Goal: Task Accomplishment & Management: Manage account settings

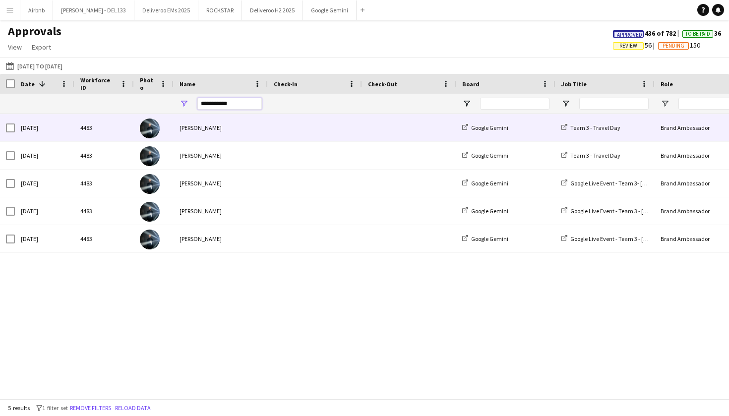
drag, startPoint x: 241, startPoint y: 104, endPoint x: 199, endPoint y: 114, distance: 42.7
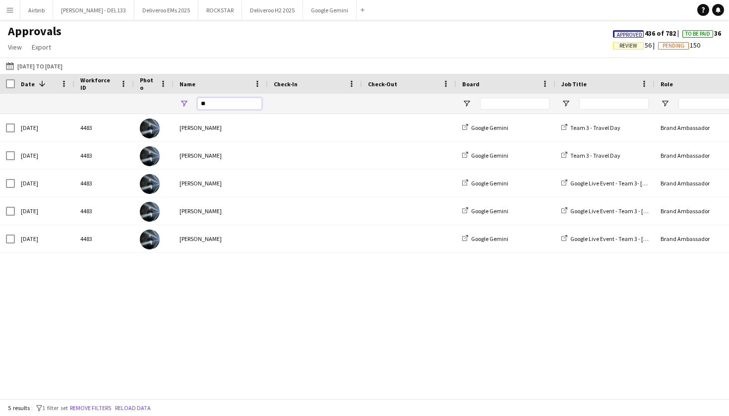
type input "*"
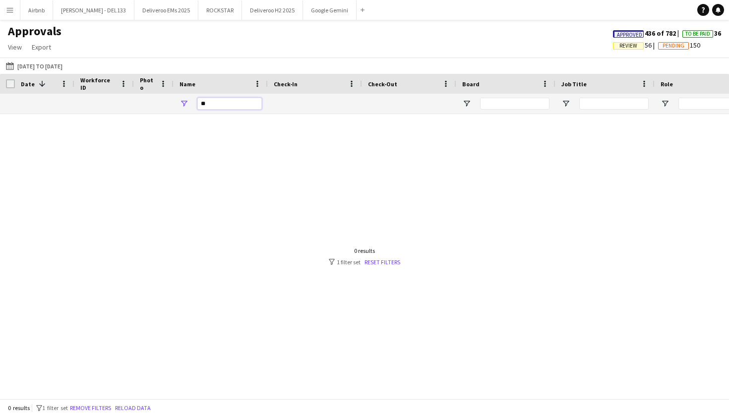
type input "*"
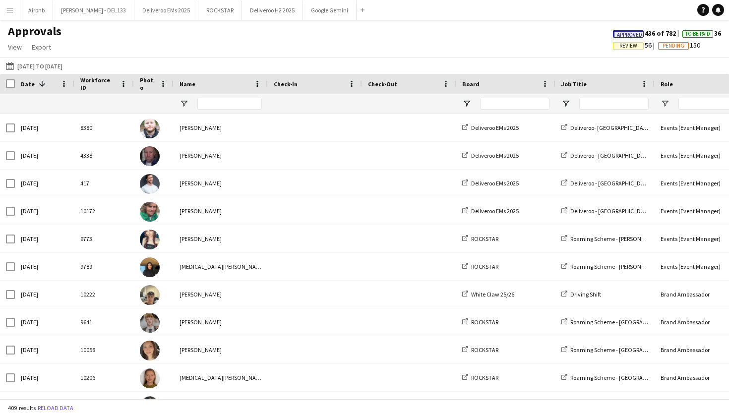
click at [11, 15] on button "Menu" at bounding box center [10, 10] width 20 height 20
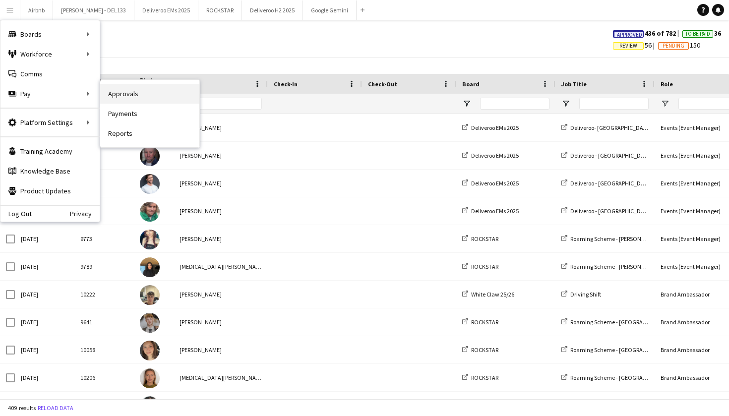
click at [126, 89] on link "Approvals" at bounding box center [149, 94] width 99 height 20
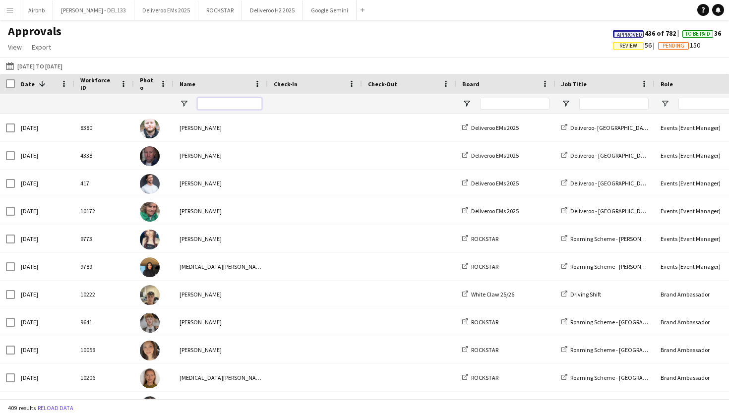
click at [236, 105] on input "Name Filter Input" at bounding box center [229, 104] width 64 height 12
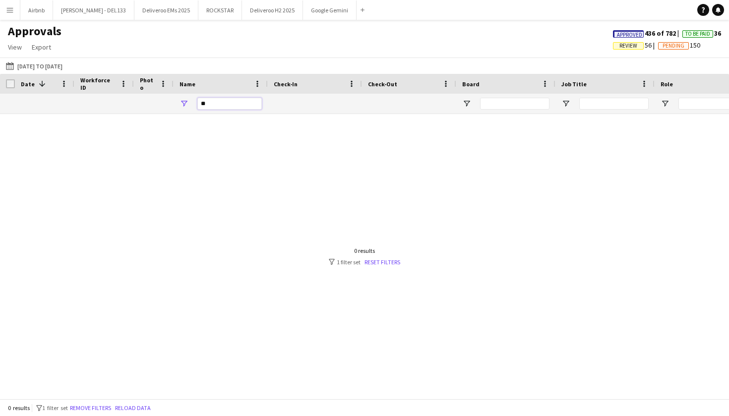
type input "*"
type input "******"
click at [14, 11] on button "Menu" at bounding box center [10, 10] width 20 height 20
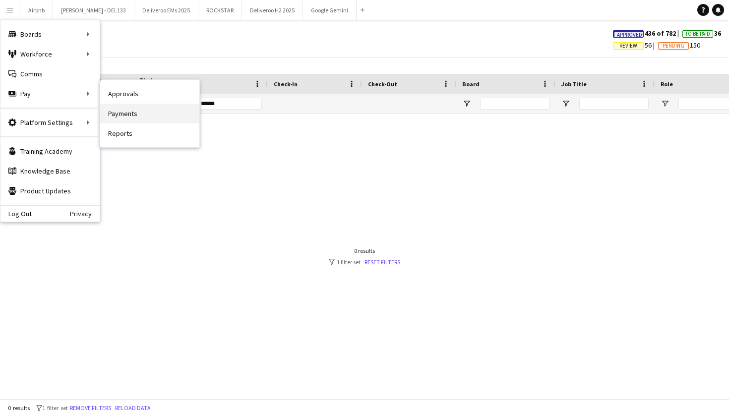
click at [159, 113] on link "Payments" at bounding box center [149, 114] width 99 height 20
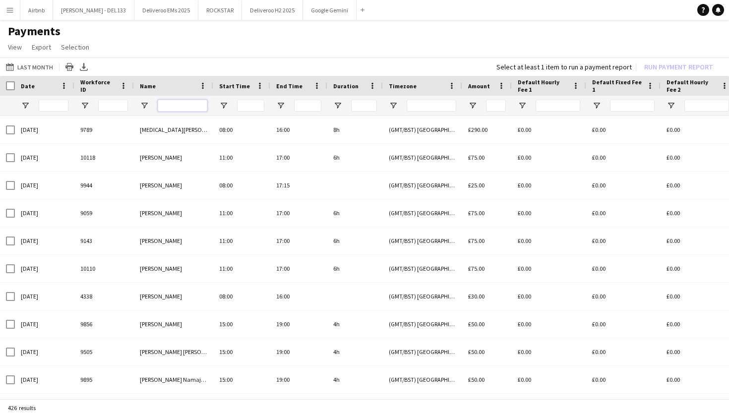
click at [173, 104] on input "Name Filter Input" at bounding box center [183, 106] width 50 height 12
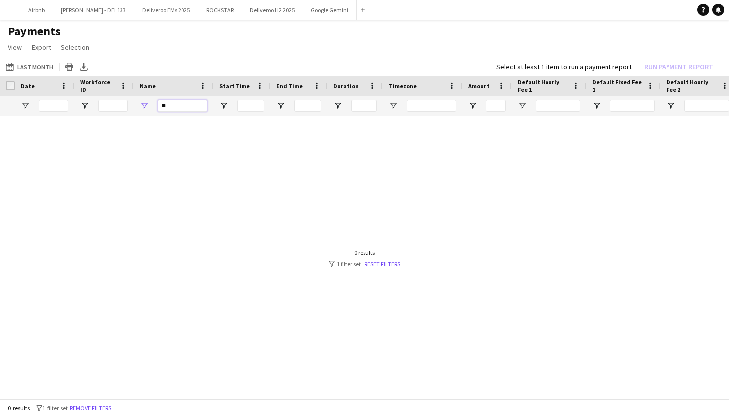
type input "*"
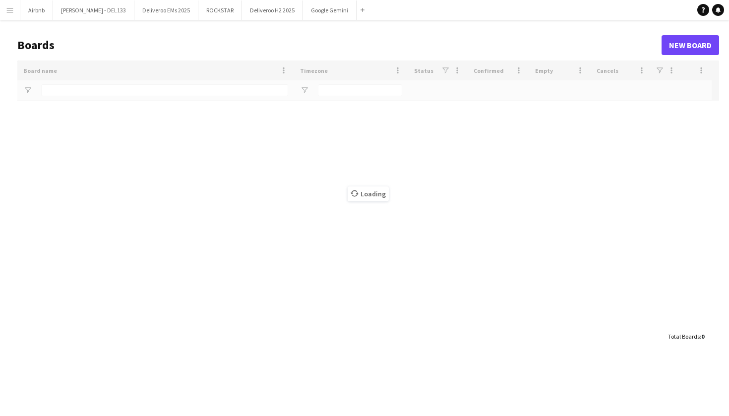
type input "****"
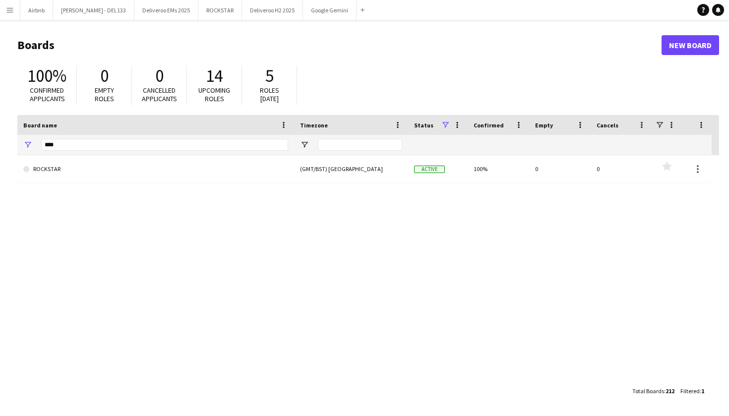
click at [4, 15] on button "Menu" at bounding box center [10, 10] width 20 height 20
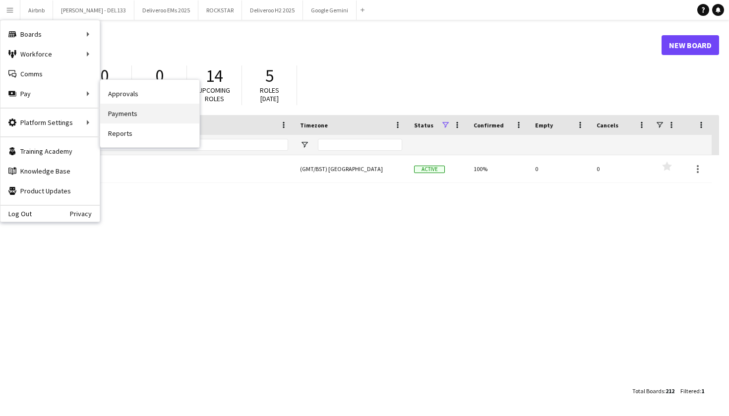
click at [118, 114] on link "Payments" at bounding box center [149, 114] width 99 height 20
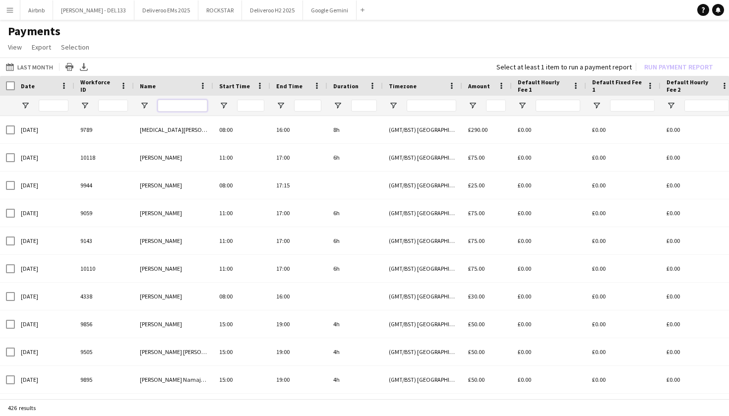
click at [191, 110] on input "Name Filter Input" at bounding box center [183, 106] width 50 height 12
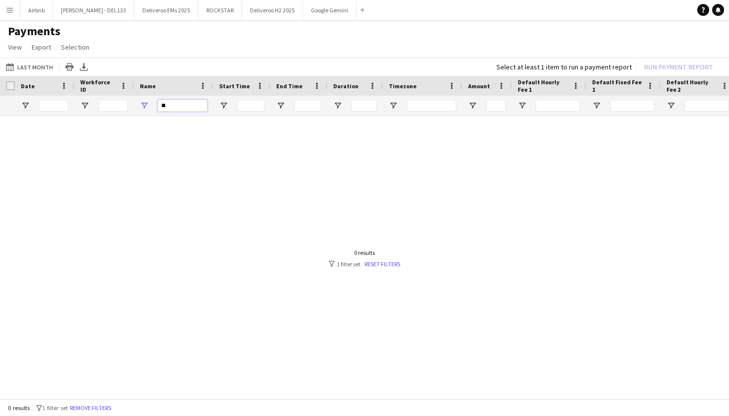
type input "*"
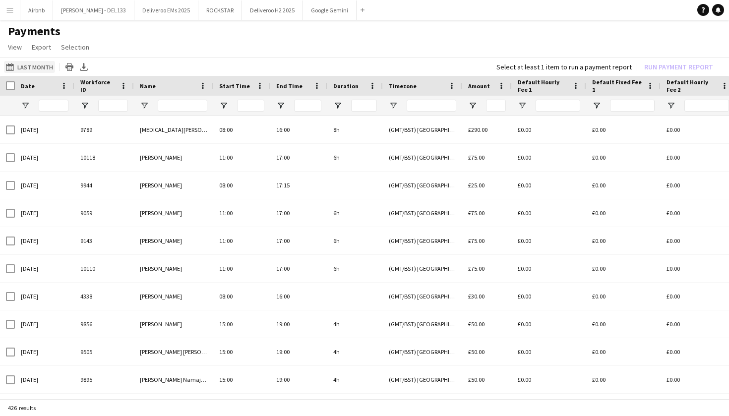
click at [36, 65] on button "Last Month Last Month" at bounding box center [29, 67] width 51 height 12
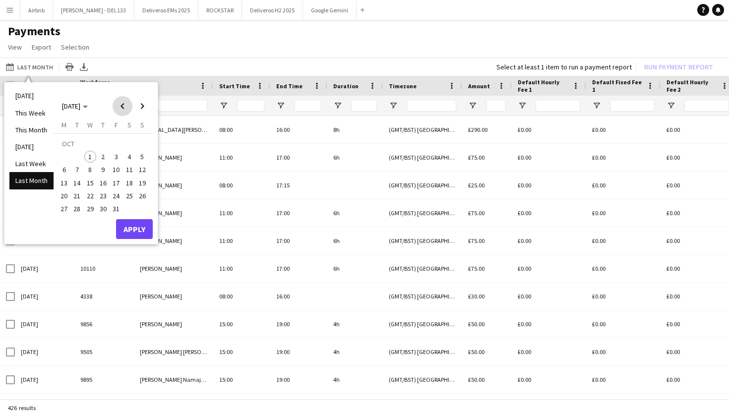
click at [122, 106] on span "Previous month" at bounding box center [123, 106] width 20 height 20
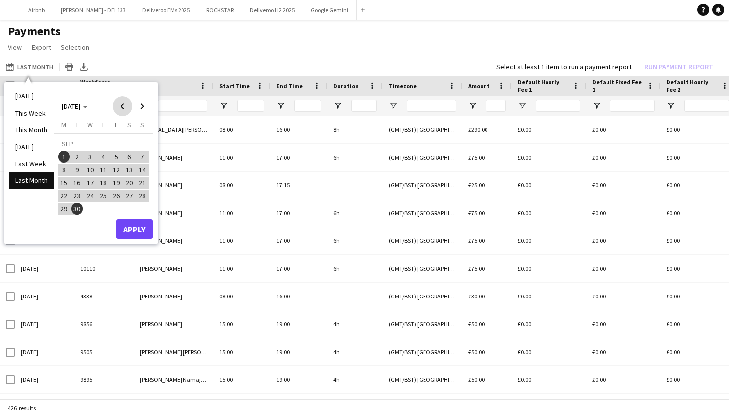
click at [122, 107] on span "Previous month" at bounding box center [123, 106] width 20 height 20
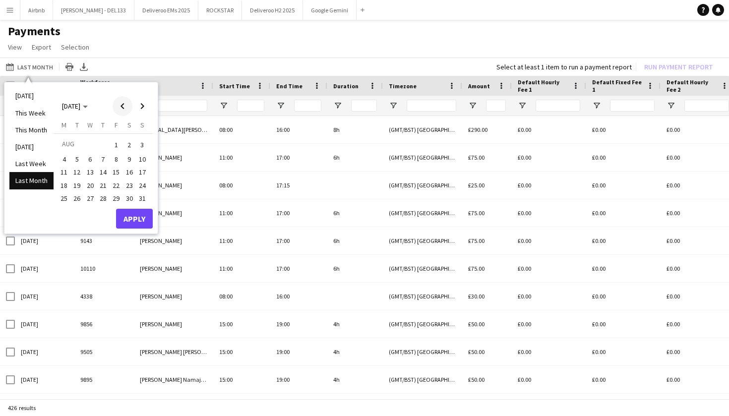
click at [118, 108] on span "Previous month" at bounding box center [123, 106] width 20 height 20
click at [73, 160] on span "1" at bounding box center [77, 157] width 12 height 12
click at [143, 104] on span "Next month" at bounding box center [142, 106] width 20 height 20
click at [77, 211] on span "30" at bounding box center [77, 209] width 12 height 12
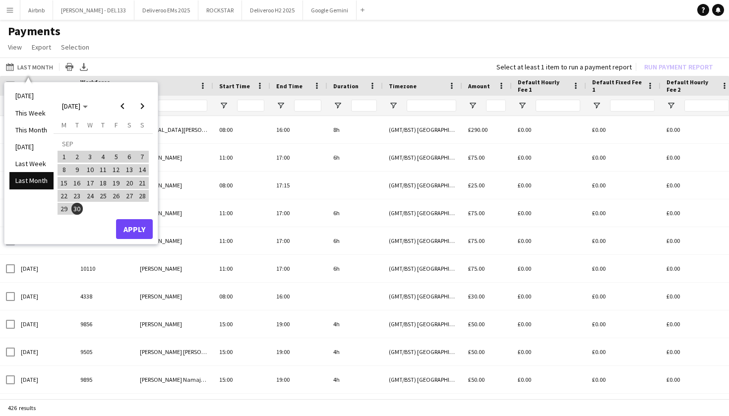
click at [145, 226] on button "Apply" at bounding box center [134, 229] width 37 height 20
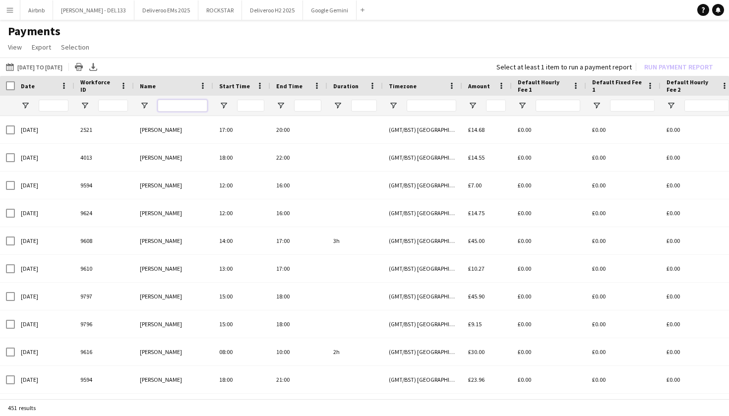
click at [177, 109] on input "Name Filter Input" at bounding box center [183, 106] width 50 height 12
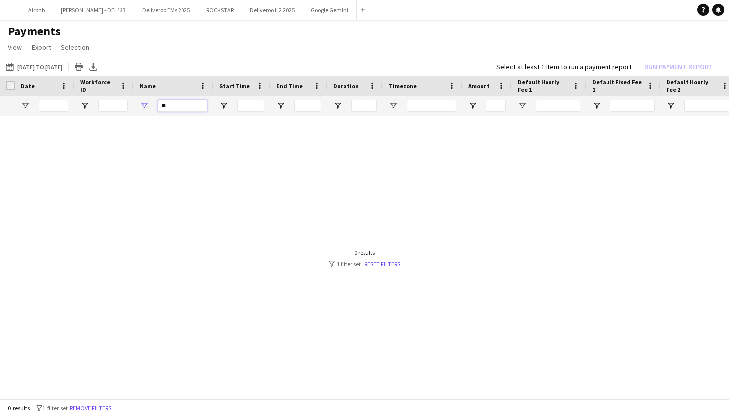
type input "*"
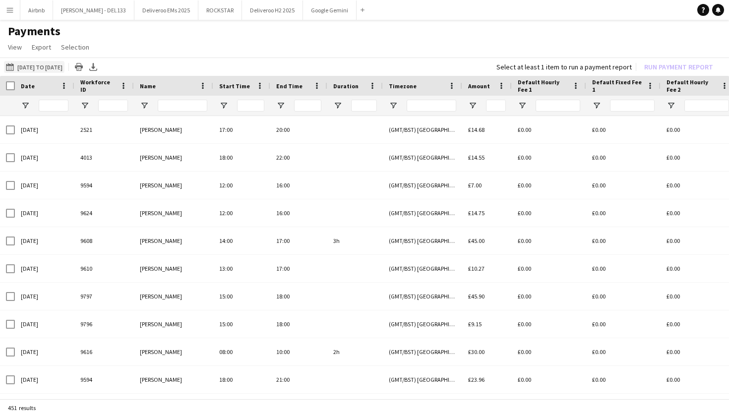
click at [44, 65] on button "Last Month 01-07-2025 to 30-09-2025" at bounding box center [34, 67] width 61 height 12
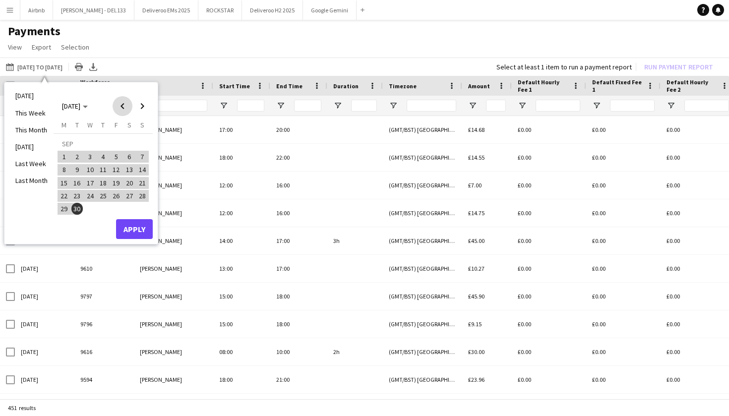
click at [127, 109] on span "Previous month" at bounding box center [123, 106] width 20 height 20
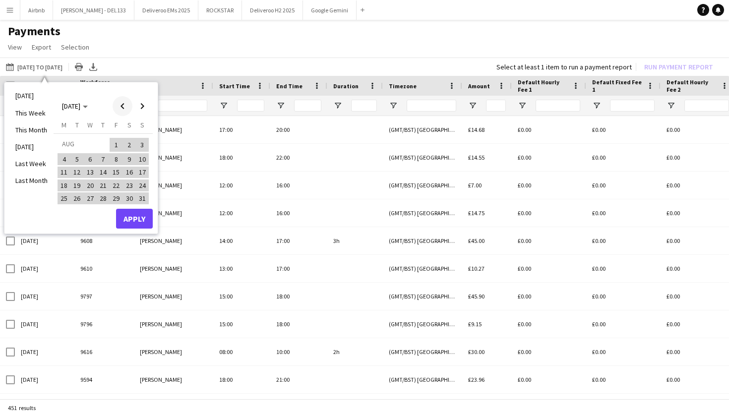
click at [127, 109] on span "Previous month" at bounding box center [123, 106] width 20 height 20
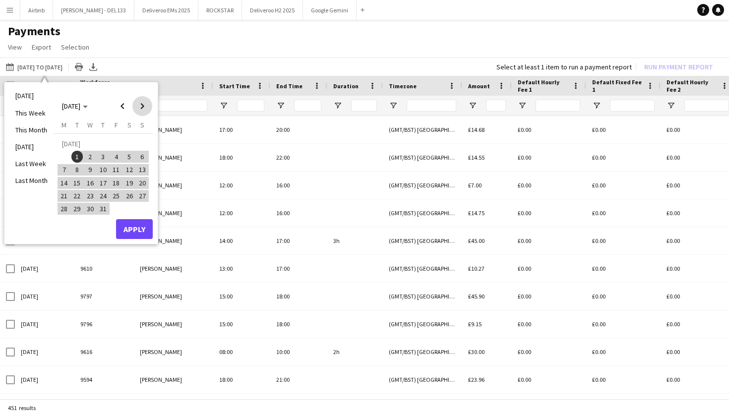
click at [147, 109] on span "Next month" at bounding box center [142, 106] width 20 height 20
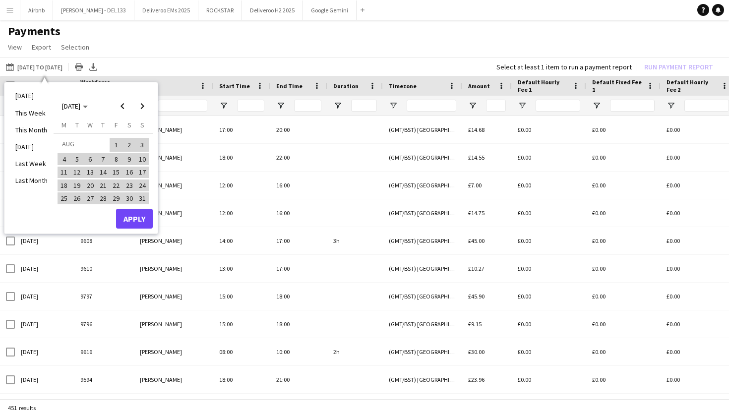
click at [136, 223] on button "Apply" at bounding box center [134, 219] width 37 height 20
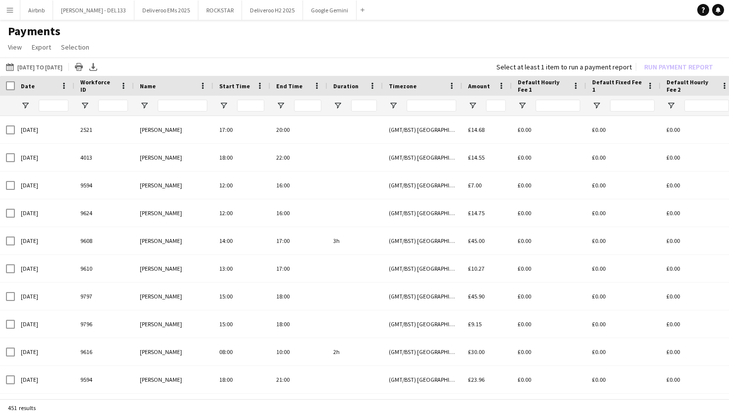
click at [8, 7] on app-icon "Menu" at bounding box center [10, 10] width 8 height 8
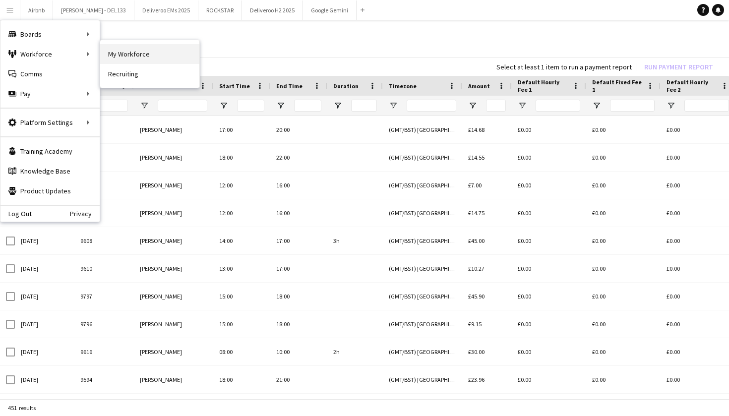
click at [126, 63] on link "My Workforce" at bounding box center [149, 54] width 99 height 20
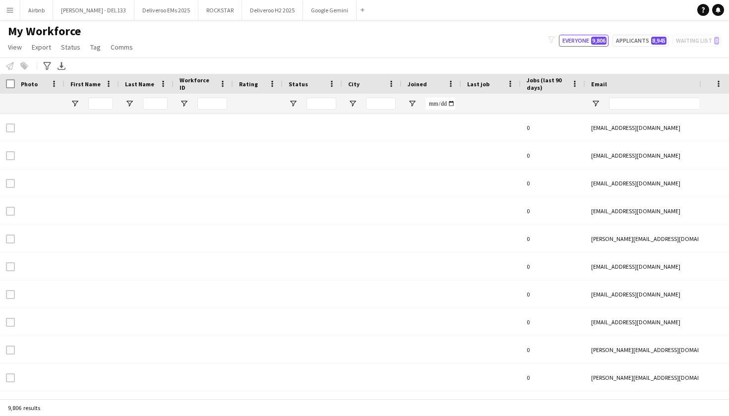
type input "***"
type input "**********"
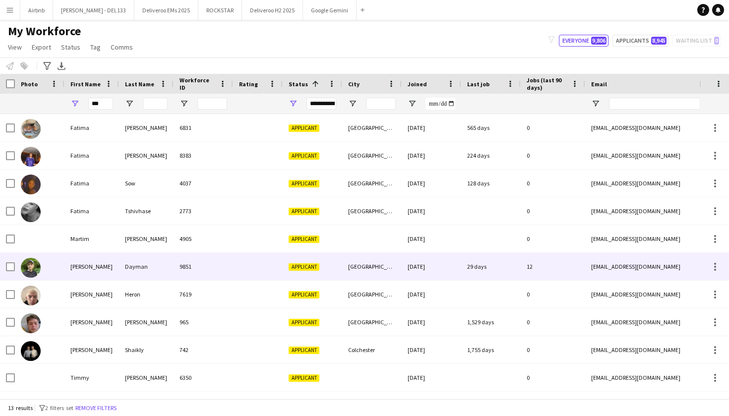
click at [143, 275] on div "Dayman" at bounding box center [146, 266] width 55 height 27
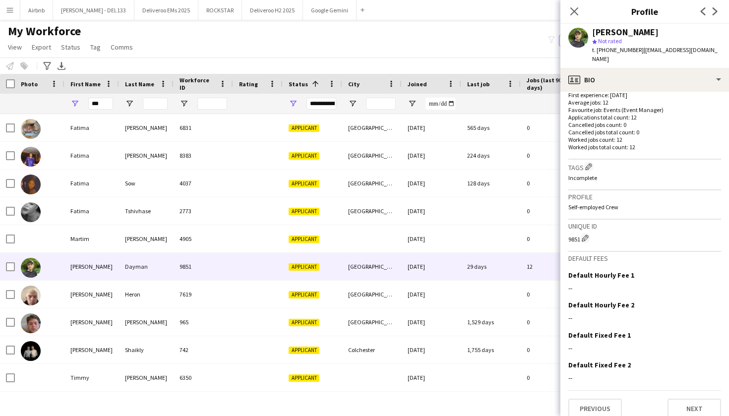
scroll to position [256, 0]
click at [691, 400] on button "Next" at bounding box center [695, 409] width 54 height 20
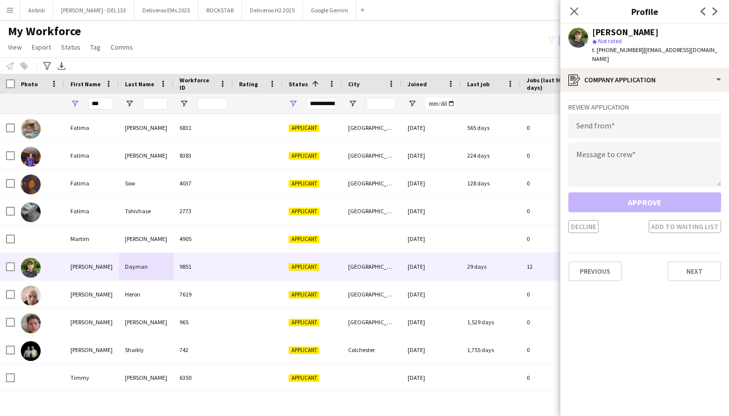
click at [579, 5] on div "Close pop-in" at bounding box center [574, 11] width 28 height 23
click at [577, 10] on icon "Close pop-in" at bounding box center [573, 10] width 9 height 9
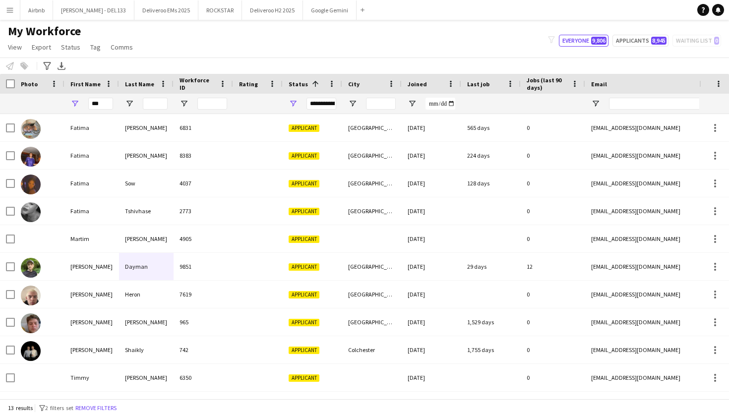
click at [11, 13] on app-icon "Menu" at bounding box center [10, 10] width 8 height 8
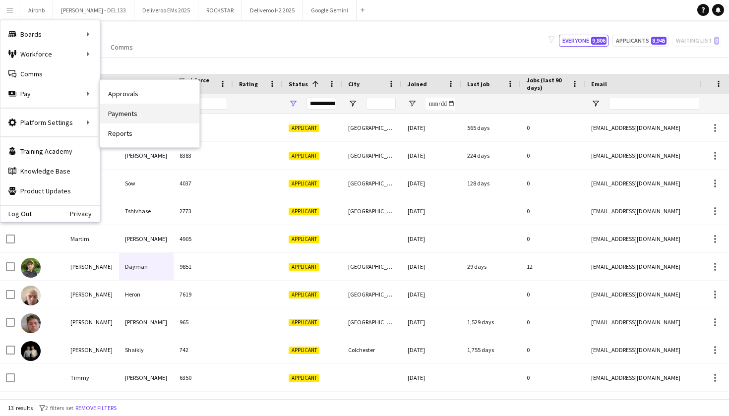
click at [136, 115] on link "Payments" at bounding box center [149, 114] width 99 height 20
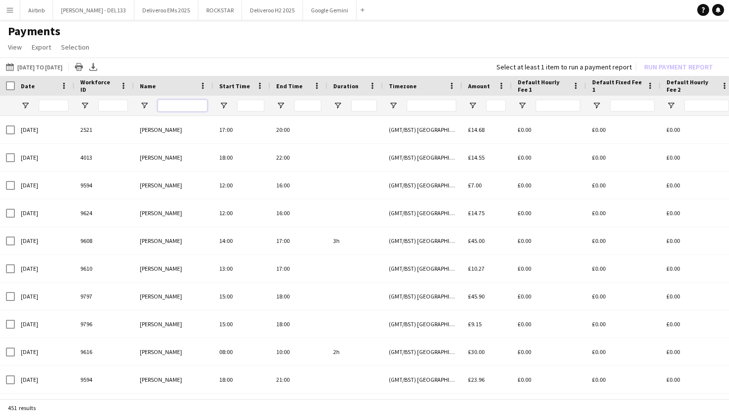
click at [186, 106] on input "Name Filter Input" at bounding box center [183, 106] width 50 height 12
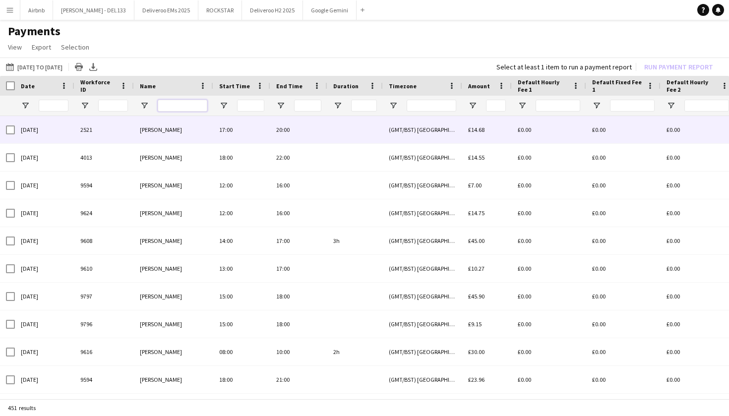
scroll to position [0, 43]
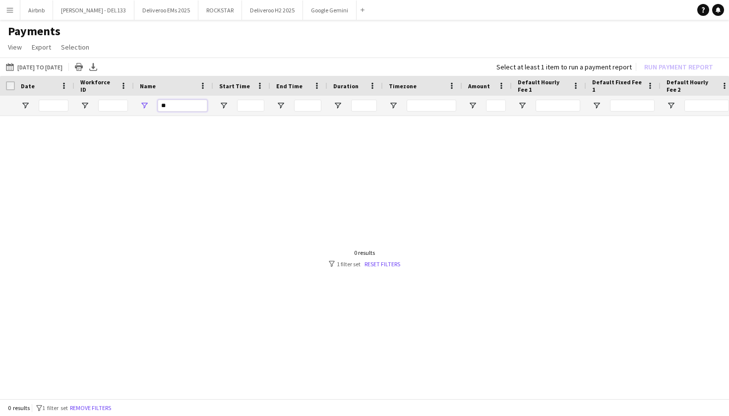
type input "*"
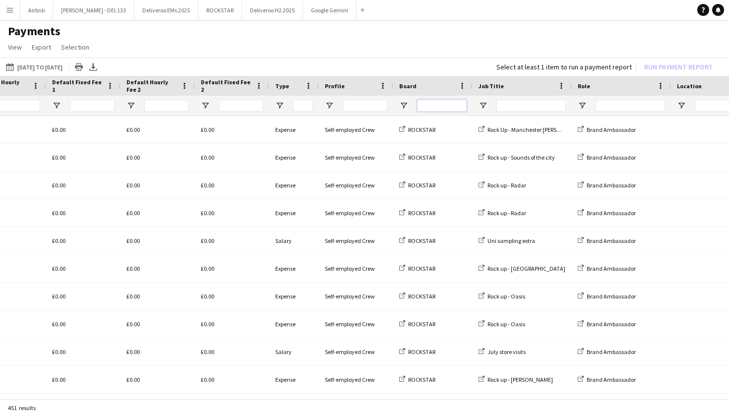
click at [446, 111] on input "Board Filter Input" at bounding box center [442, 106] width 50 height 12
type input "********"
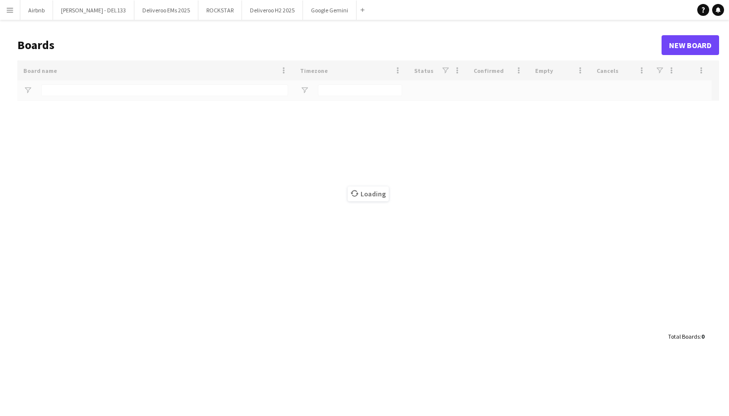
type input "****"
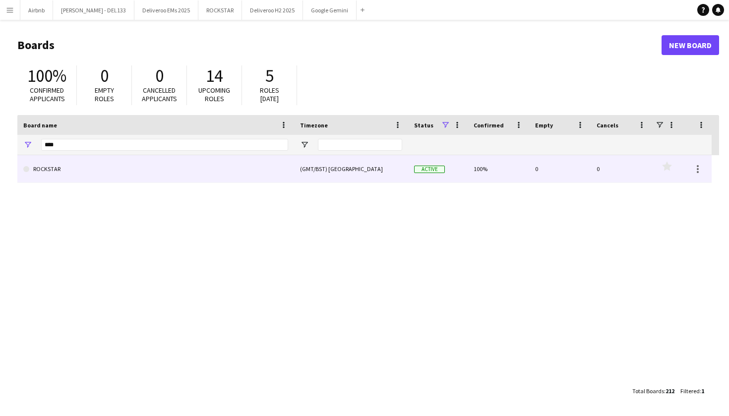
click at [277, 165] on link "ROCKSTAR" at bounding box center [155, 169] width 265 height 28
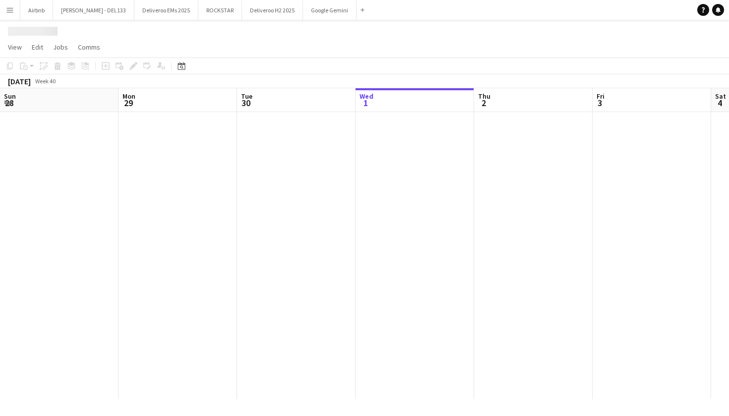
scroll to position [0, 237]
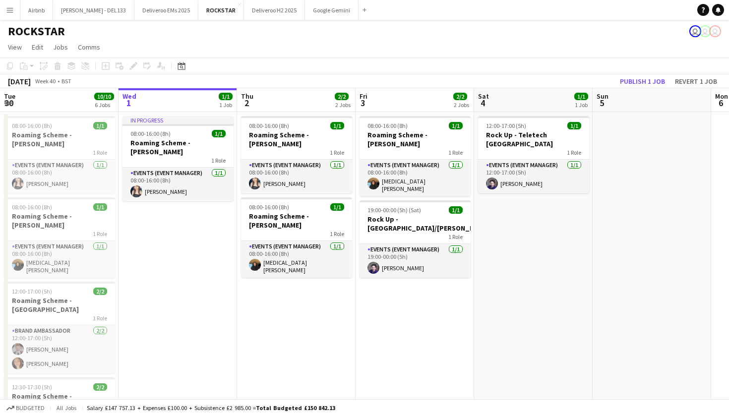
click at [12, 10] on app-icon "Menu" at bounding box center [10, 10] width 8 height 8
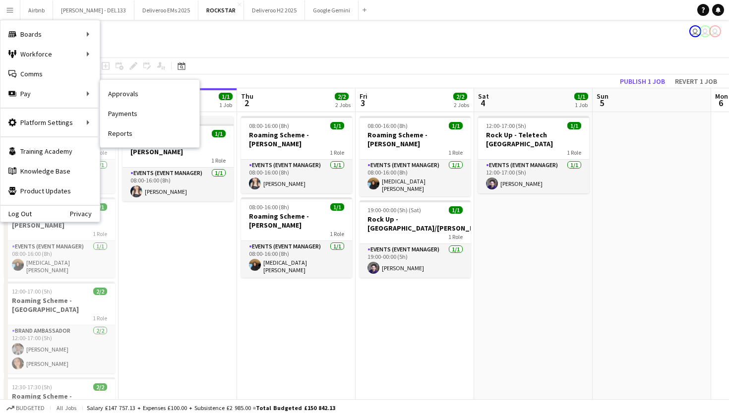
drag, startPoint x: 120, startPoint y: 90, endPoint x: 100, endPoint y: 90, distance: 20.3
click at [37, 95] on div "Pay Pay" at bounding box center [49, 94] width 99 height 20
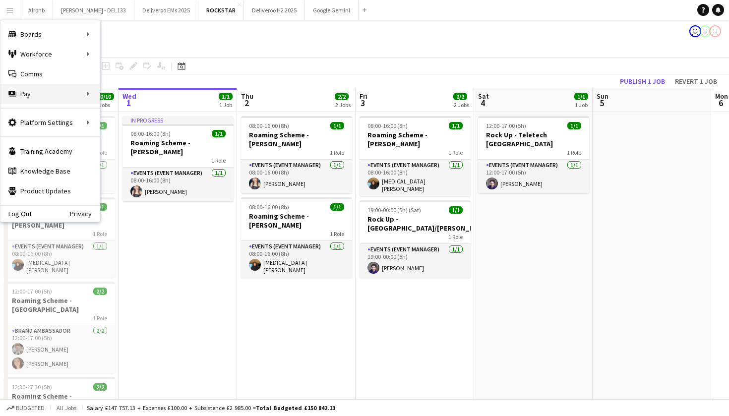
click at [39, 95] on div "Pay Pay" at bounding box center [49, 94] width 99 height 20
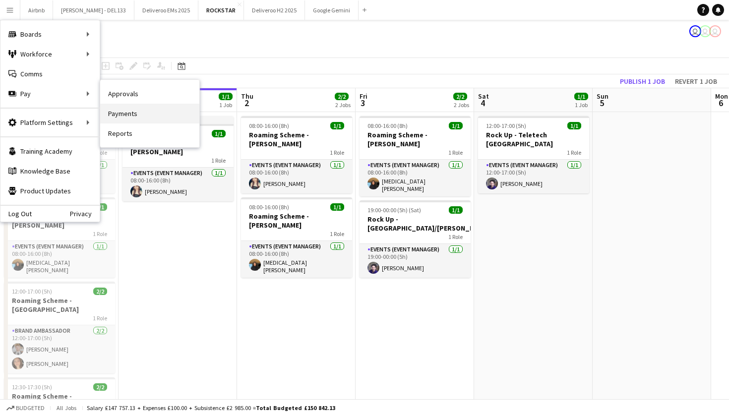
click at [135, 112] on link "Payments" at bounding box center [149, 114] width 99 height 20
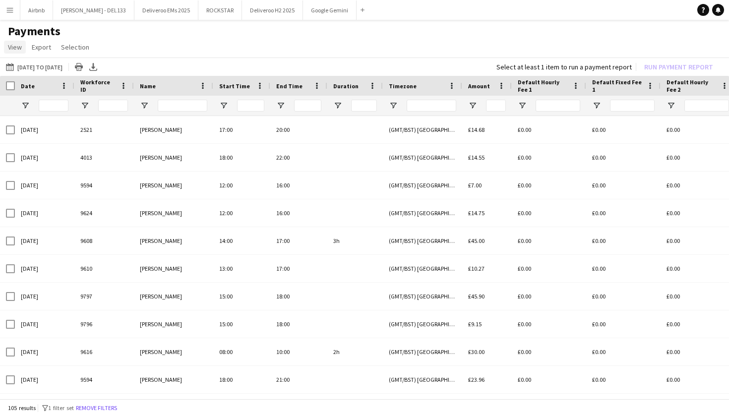
click at [18, 45] on span "View" at bounding box center [15, 47] width 14 height 9
click at [15, 12] on button "Menu" at bounding box center [10, 10] width 20 height 20
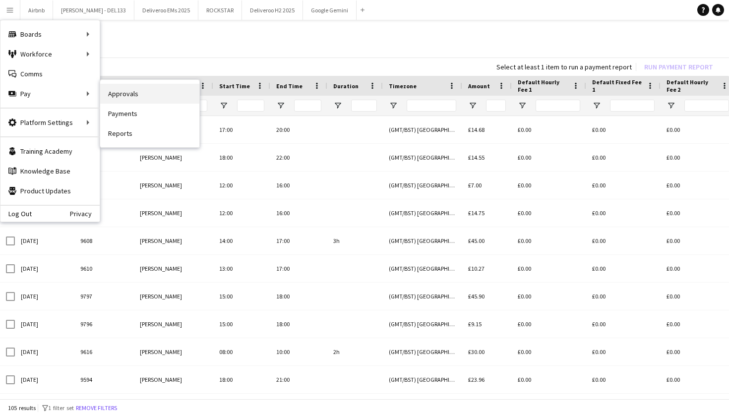
click at [147, 91] on link "Approvals" at bounding box center [149, 94] width 99 height 20
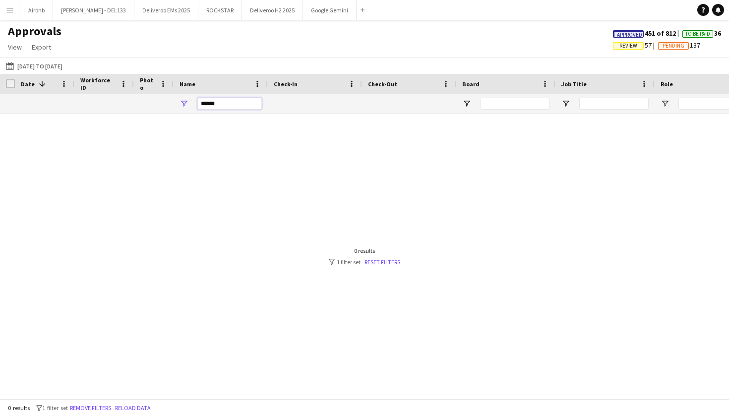
click at [228, 103] on input "******" at bounding box center [229, 104] width 64 height 12
type input "*"
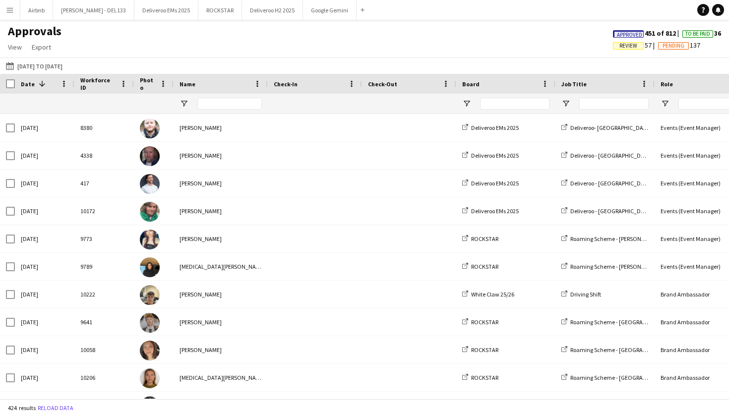
click at [8, 12] on app-icon "Menu" at bounding box center [10, 10] width 8 height 8
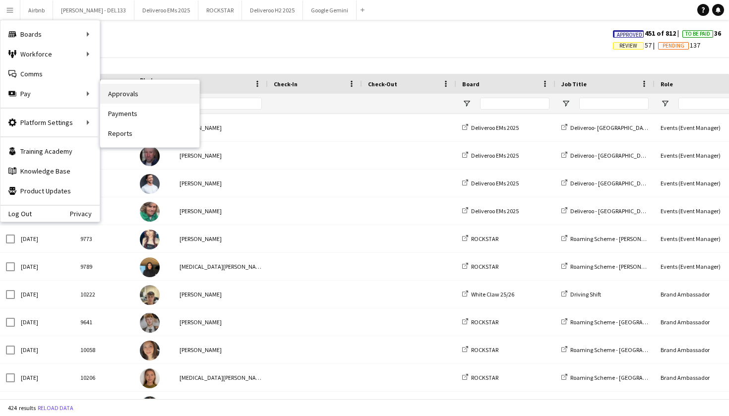
click at [138, 95] on link "Approvals" at bounding box center [149, 94] width 99 height 20
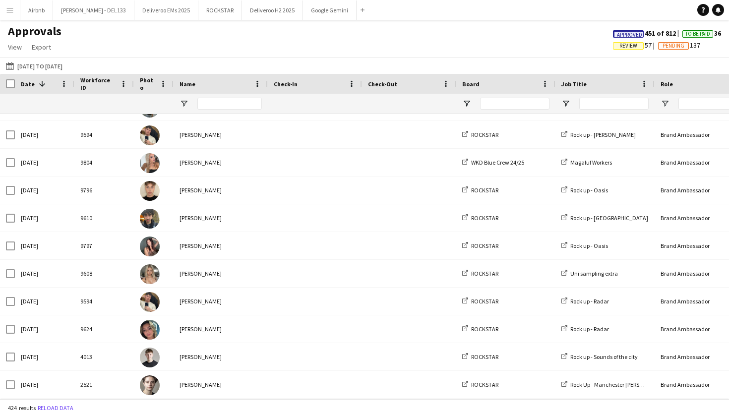
click at [15, 8] on button "Menu" at bounding box center [10, 10] width 20 height 20
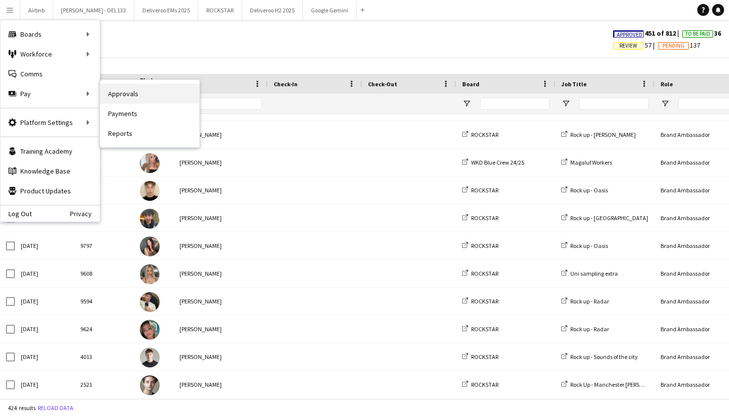
click at [126, 93] on link "Approvals" at bounding box center [149, 94] width 99 height 20
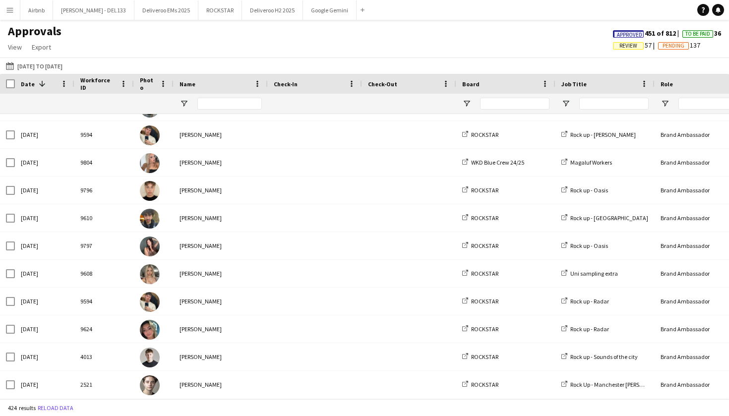
click at [11, 6] on app-icon "Menu" at bounding box center [10, 10] width 8 height 8
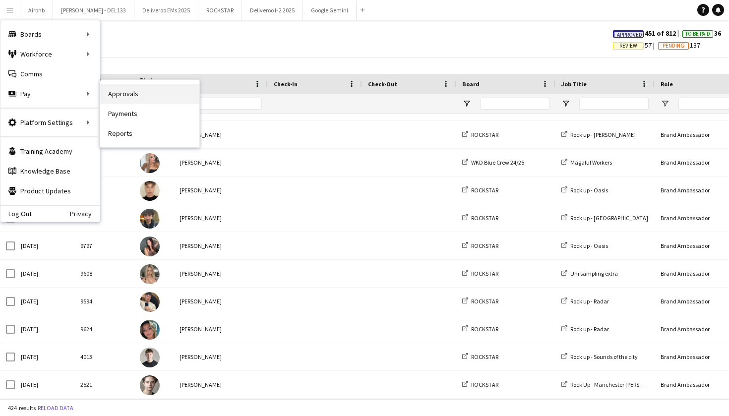
click at [129, 95] on link "Approvals" at bounding box center [149, 94] width 99 height 20
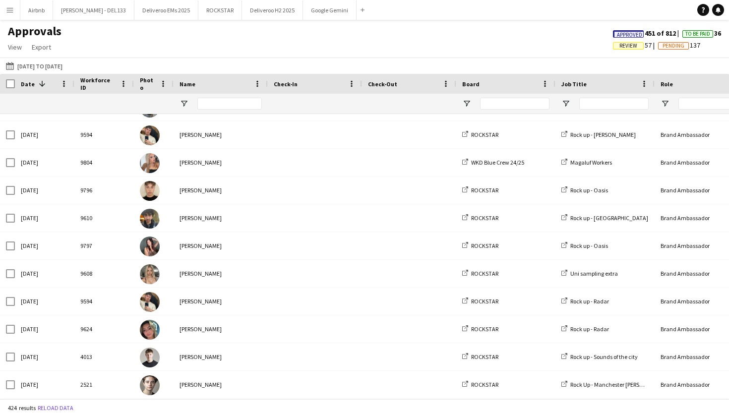
click at [12, 9] on app-icon "Menu" at bounding box center [10, 10] width 8 height 8
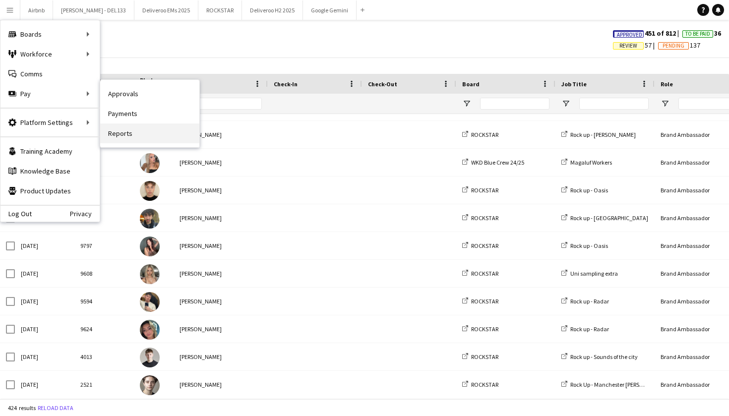
click at [129, 133] on link "Reports" at bounding box center [149, 133] width 99 height 20
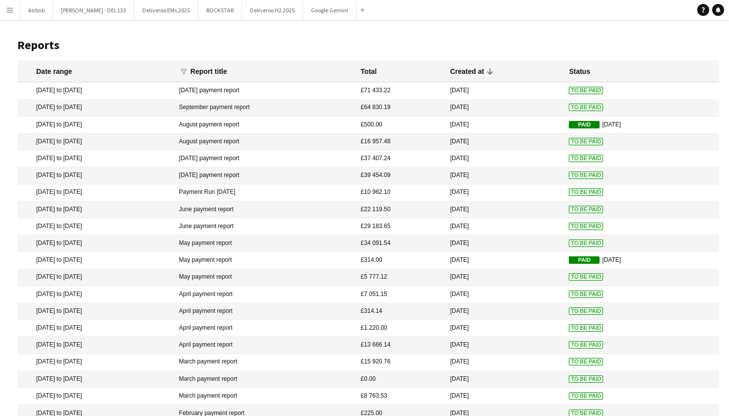
click at [9, 17] on button "Menu" at bounding box center [10, 10] width 20 height 20
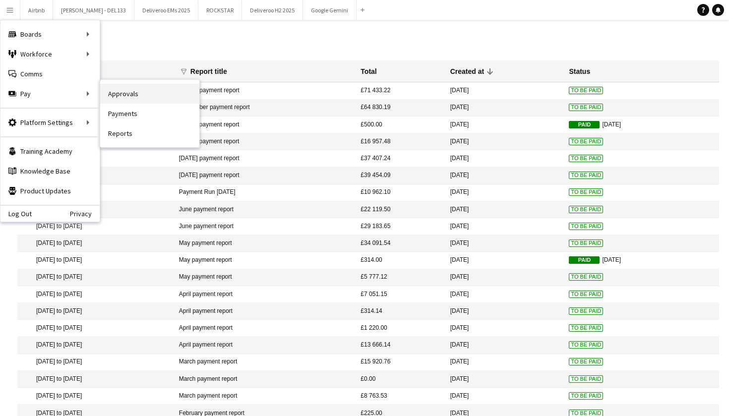
click at [139, 94] on link "Approvals" at bounding box center [149, 94] width 99 height 20
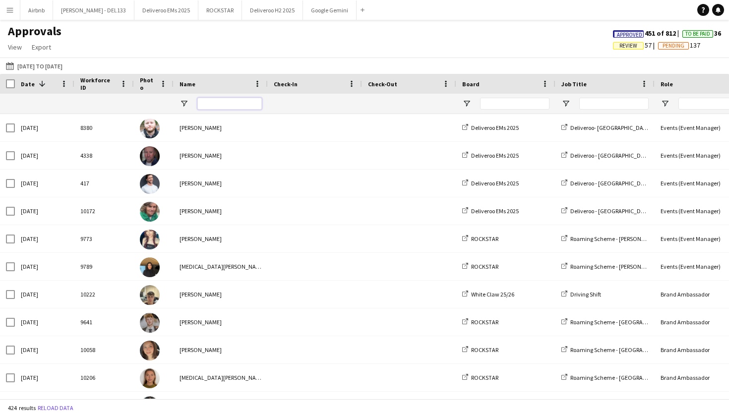
click at [237, 107] on input "Name Filter Input" at bounding box center [229, 104] width 64 height 12
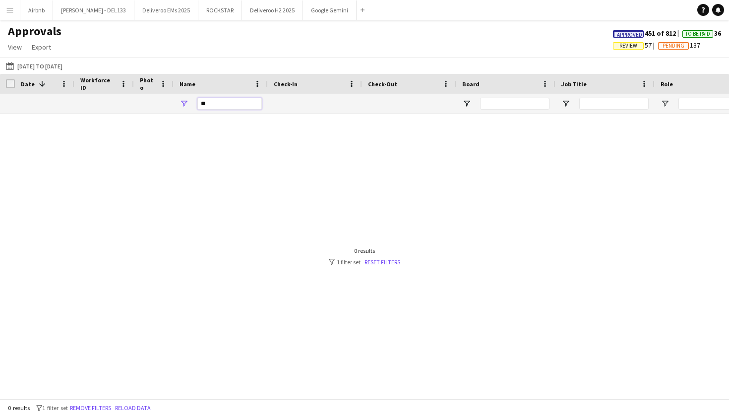
type input "*"
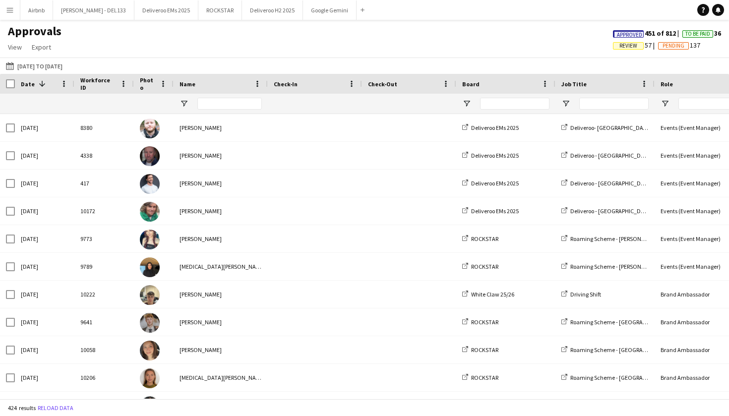
click at [11, 14] on button "Menu" at bounding box center [10, 10] width 20 height 20
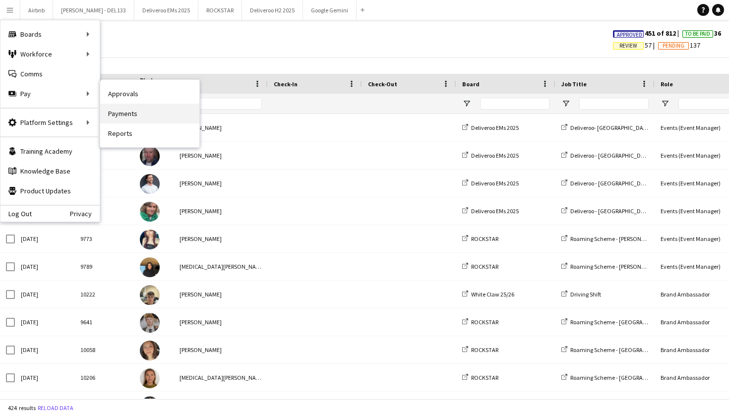
click at [138, 113] on link "Payments" at bounding box center [149, 114] width 99 height 20
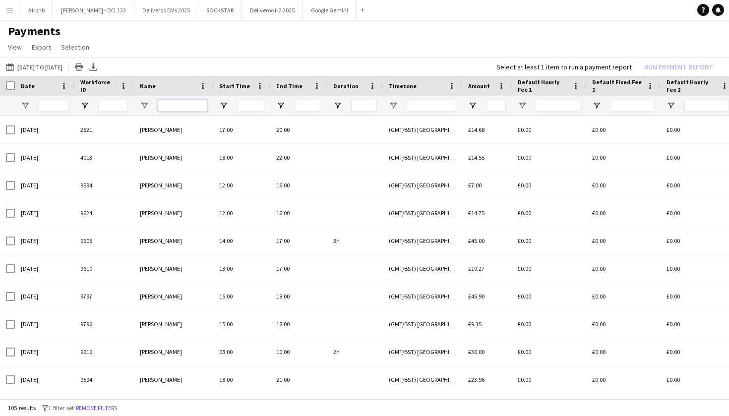
click at [173, 109] on input "Name Filter Input" at bounding box center [183, 106] width 50 height 12
type input "*"
click at [116, 410] on button "Remove filters" at bounding box center [95, 408] width 45 height 11
click at [179, 104] on input "Name Filter Input" at bounding box center [183, 106] width 50 height 12
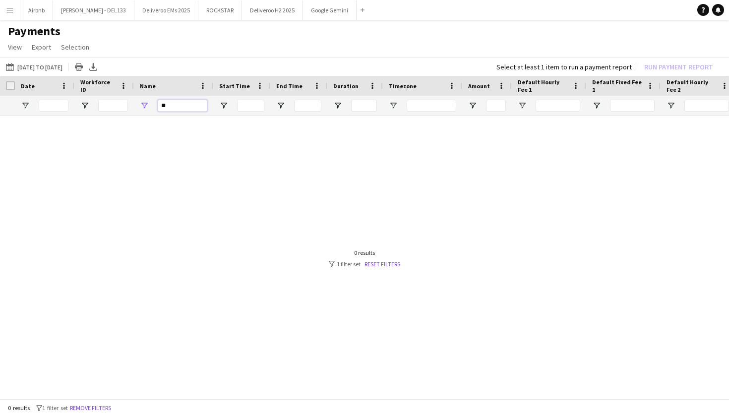
type input "*"
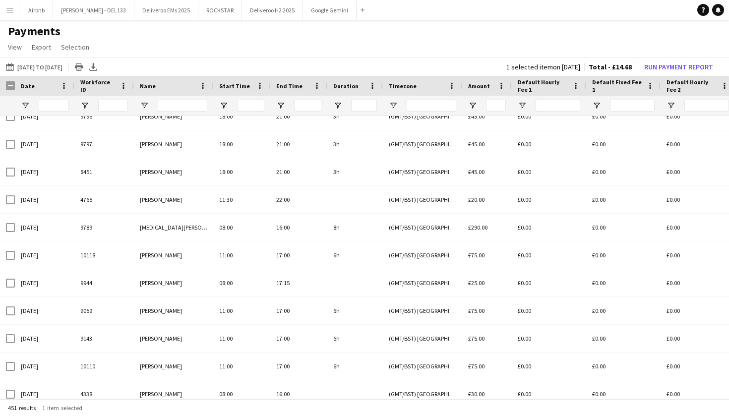
scroll to position [651, 0]
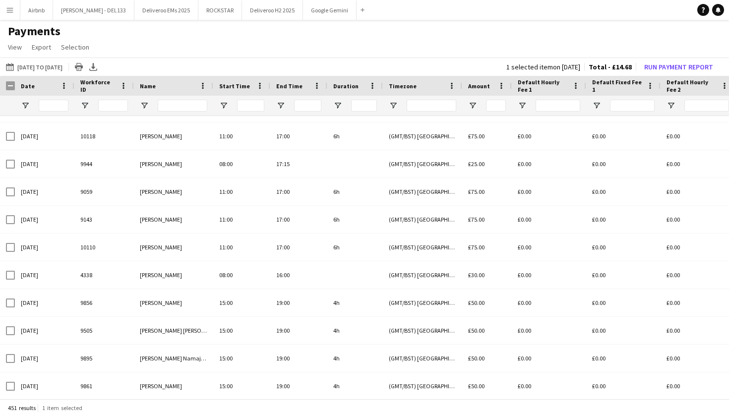
click at [11, 10] on app-icon "Menu" at bounding box center [10, 10] width 8 height 8
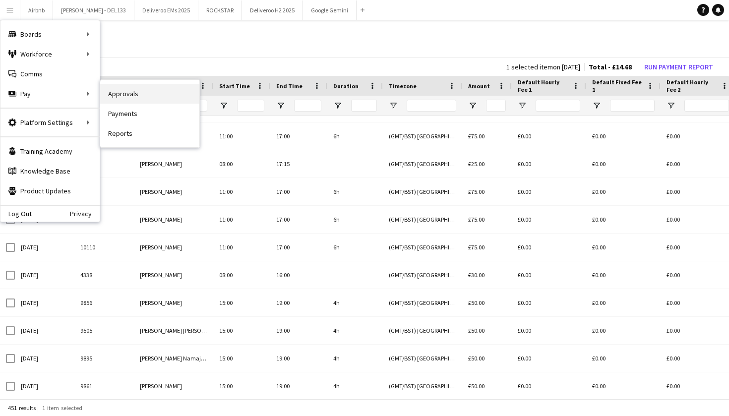
click at [121, 96] on link "Approvals" at bounding box center [149, 94] width 99 height 20
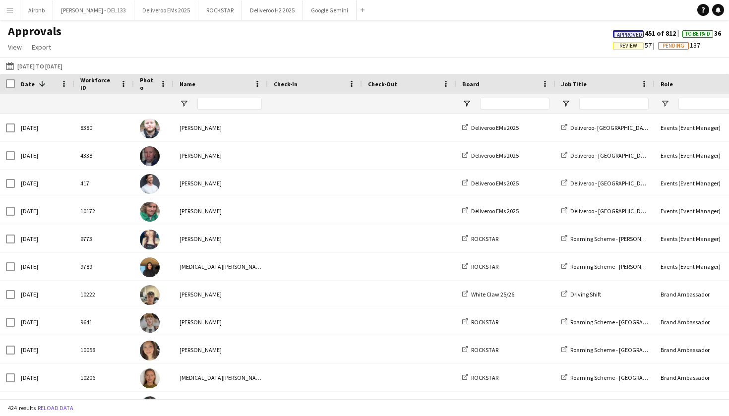
click at [694, 33] on span "To Be Paid" at bounding box center [697, 34] width 25 height 6
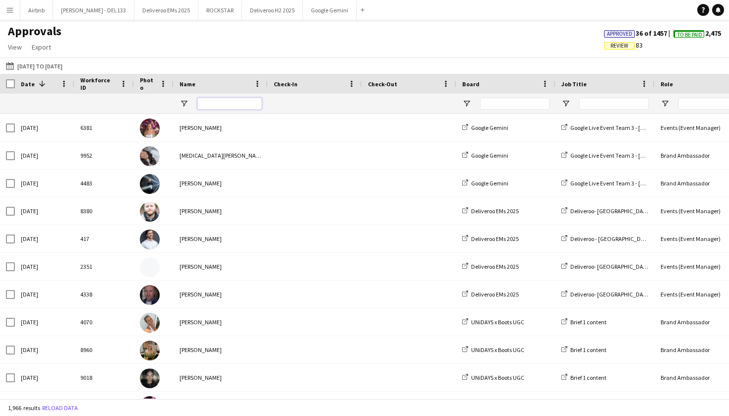
click at [228, 101] on input "Name Filter Input" at bounding box center [229, 104] width 64 height 12
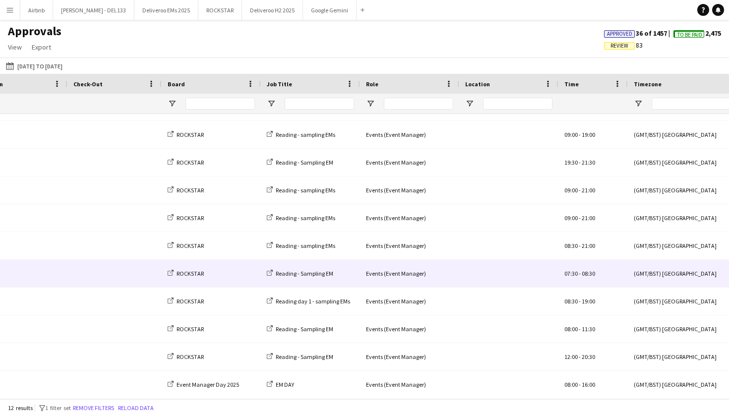
scroll to position [0, 787]
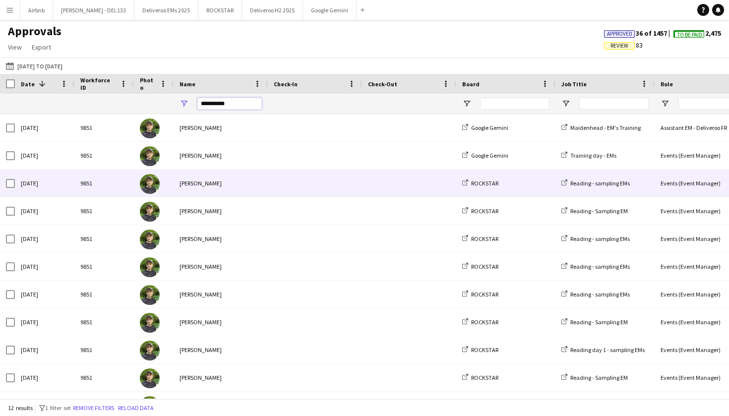
type input "**********"
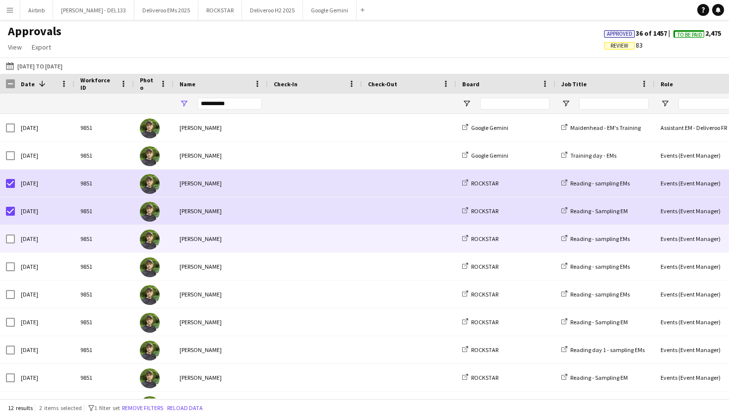
click at [11, 234] on div at bounding box center [10, 239] width 9 height 28
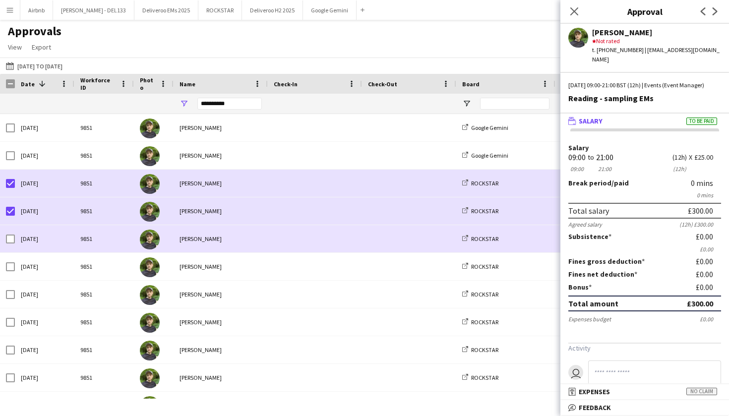
click at [9, 243] on div at bounding box center [10, 239] width 9 height 28
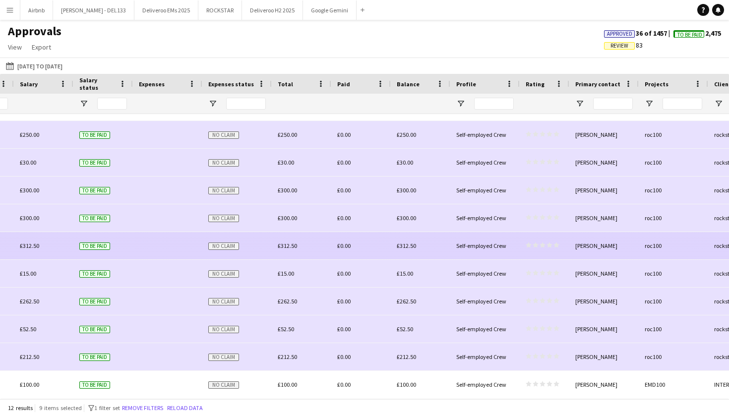
scroll to position [0, 1019]
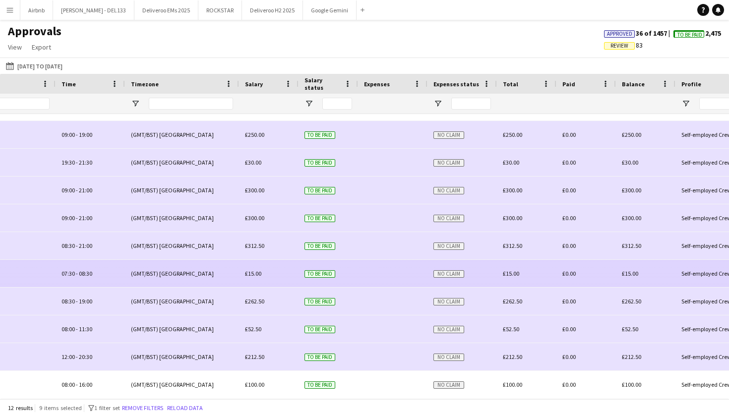
click at [279, 280] on div "£15.00" at bounding box center [269, 273] width 60 height 27
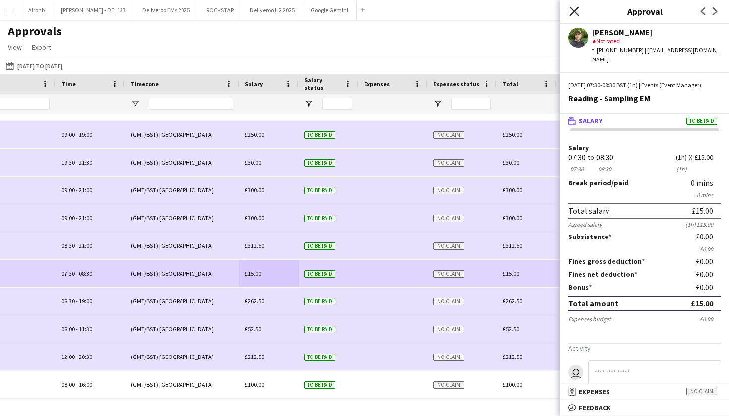
click at [576, 8] on icon "Close pop-in" at bounding box center [573, 10] width 9 height 9
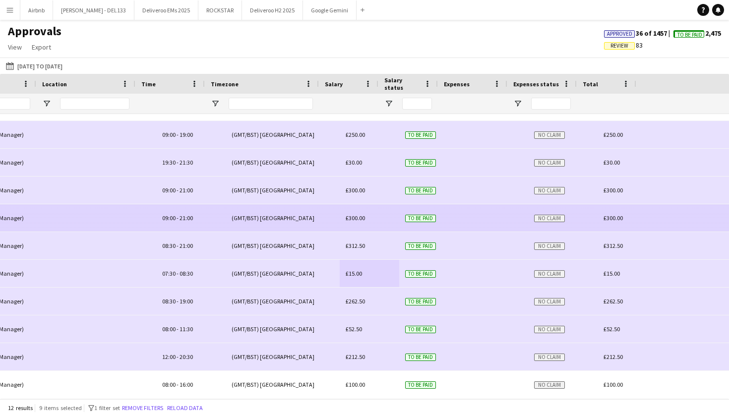
scroll to position [0, 432]
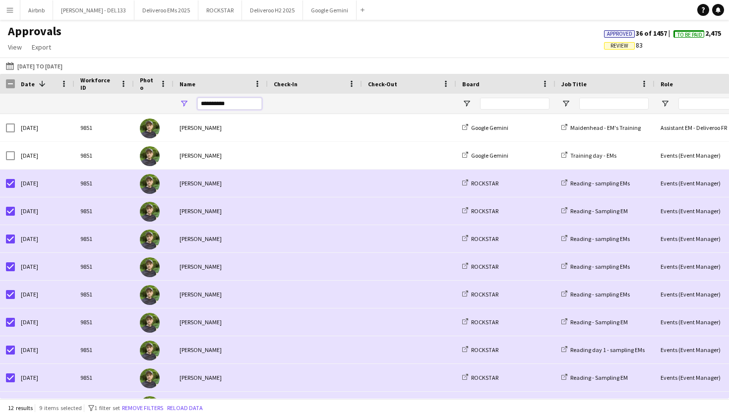
click at [239, 105] on input "**********" at bounding box center [229, 104] width 64 height 12
type input "*"
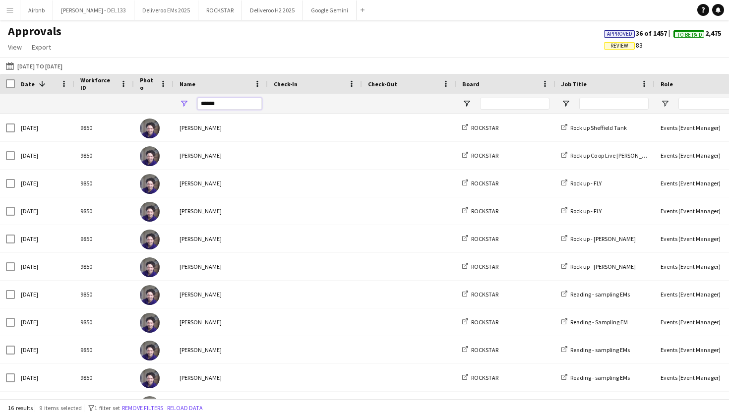
type input "******"
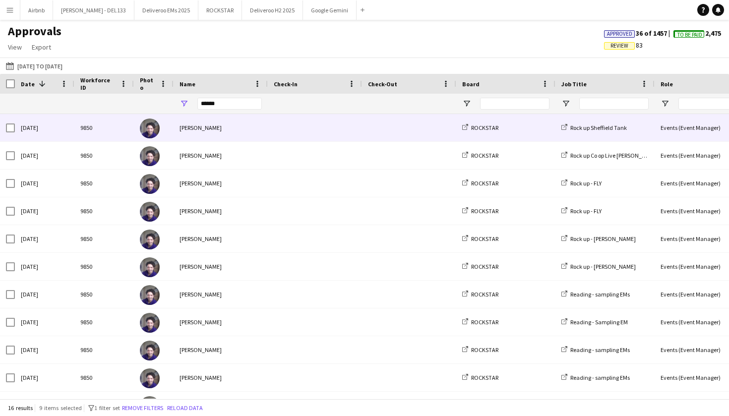
click at [262, 128] on div "[PERSON_NAME]" at bounding box center [221, 127] width 94 height 27
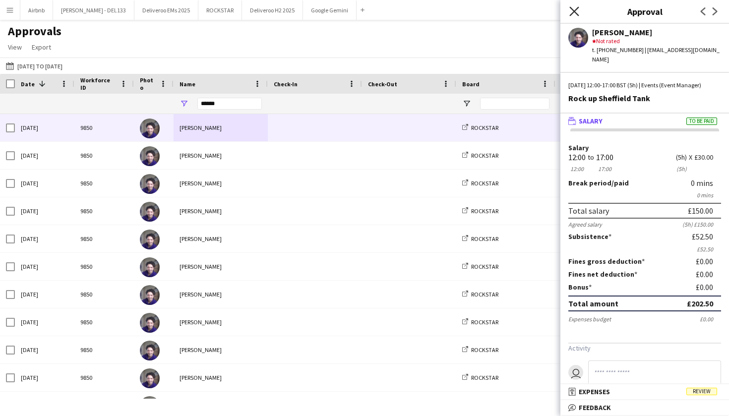
click at [572, 13] on icon at bounding box center [573, 10] width 9 height 9
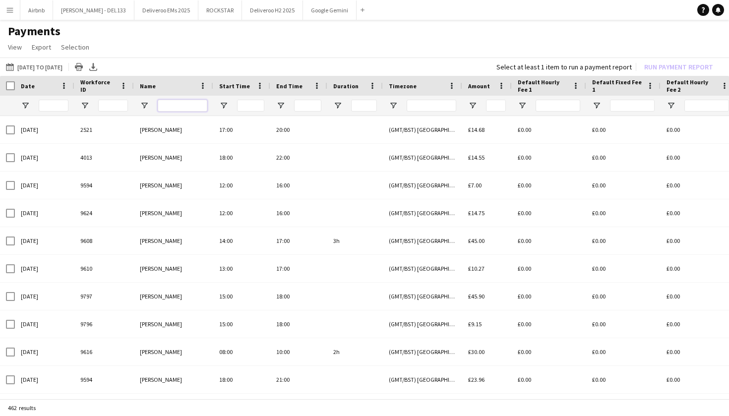
click at [180, 107] on input "Name Filter Input" at bounding box center [183, 106] width 50 height 12
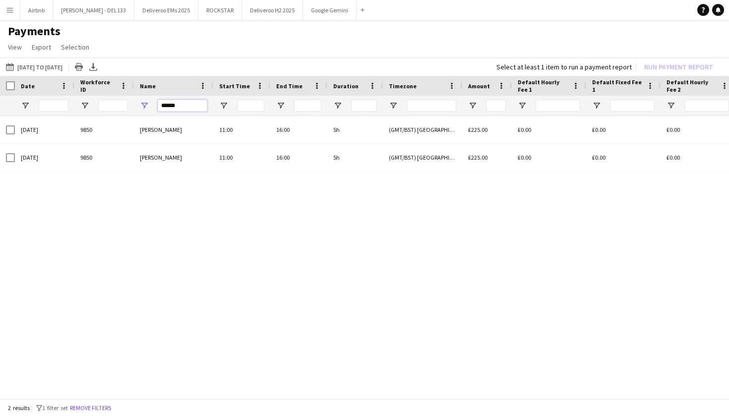
click at [188, 107] on input "******" at bounding box center [183, 106] width 50 height 12
type input "*"
click at [259, 270] on div "Salary £0.00 £0.00 £0.00 £0.00 (GMT/BST) [GEOGRAPHIC_DATA] £225.00 16:00 5h 11:…" at bounding box center [364, 258] width 729 height 285
click at [183, 108] on input "******" at bounding box center [183, 106] width 50 height 12
type input "*"
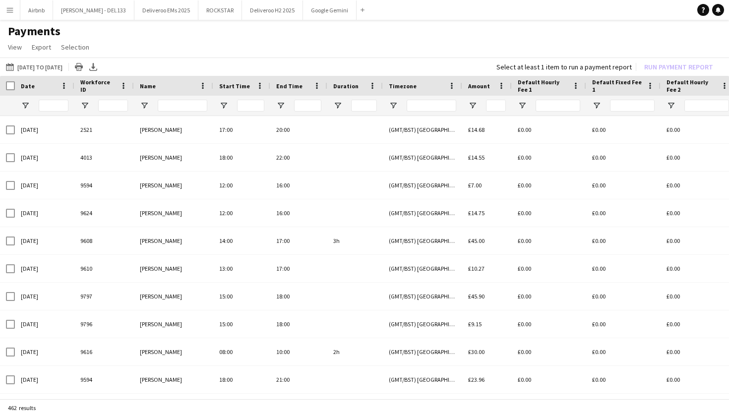
click at [9, 11] on app-icon "Menu" at bounding box center [10, 10] width 8 height 8
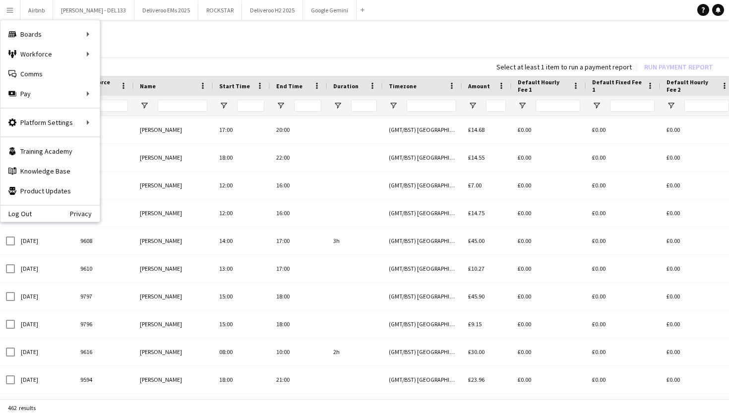
click at [201, 28] on h1 "Payments" at bounding box center [364, 31] width 729 height 15
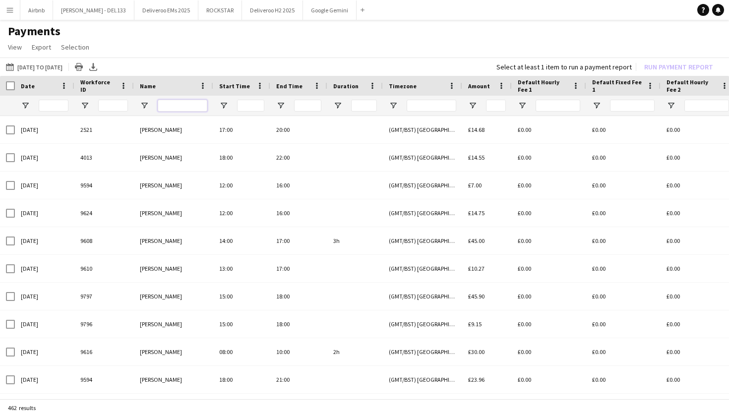
click at [180, 107] on input "Name Filter Input" at bounding box center [183, 106] width 50 height 12
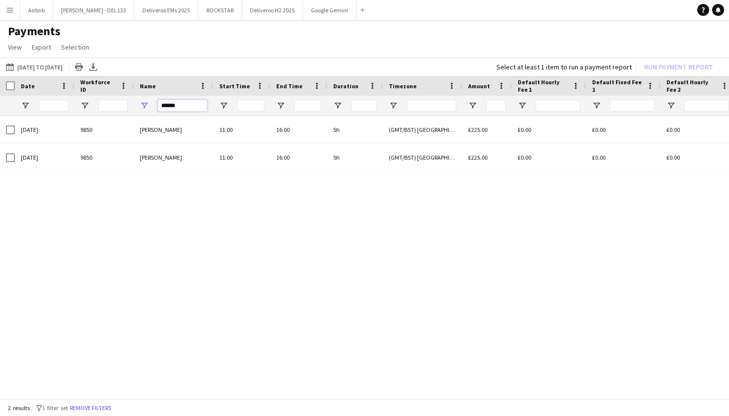
click at [191, 105] on input "******" at bounding box center [183, 106] width 50 height 12
click at [64, 67] on button "[DATE] to [DATE] [DATE] to [DATE]" at bounding box center [34, 67] width 61 height 12
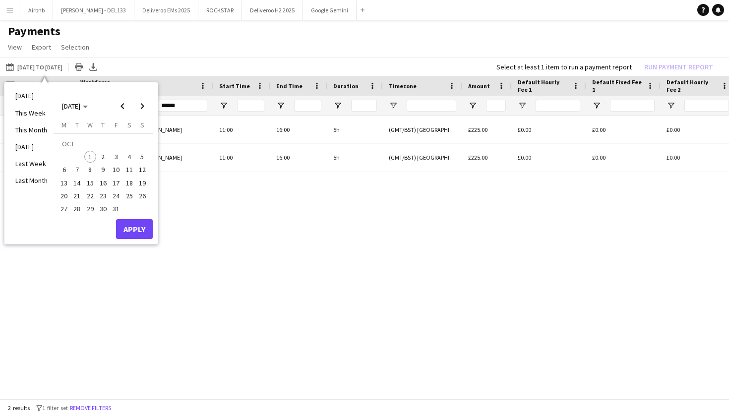
click at [14, 9] on button "Menu" at bounding box center [10, 10] width 20 height 20
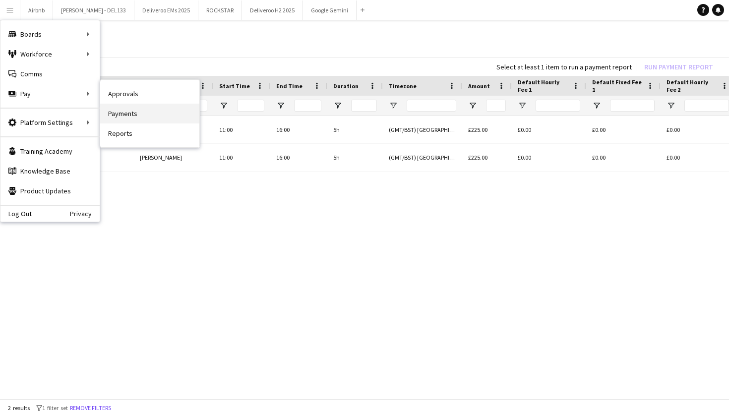
click at [115, 117] on link "Payments" at bounding box center [149, 114] width 99 height 20
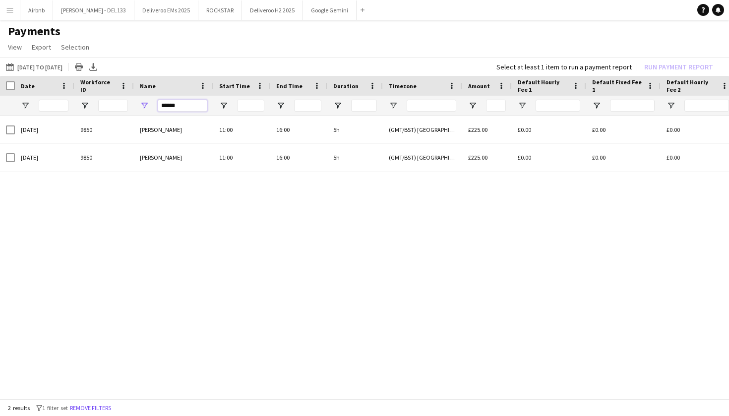
click at [180, 106] on input "******" at bounding box center [183, 106] width 50 height 12
type input "*"
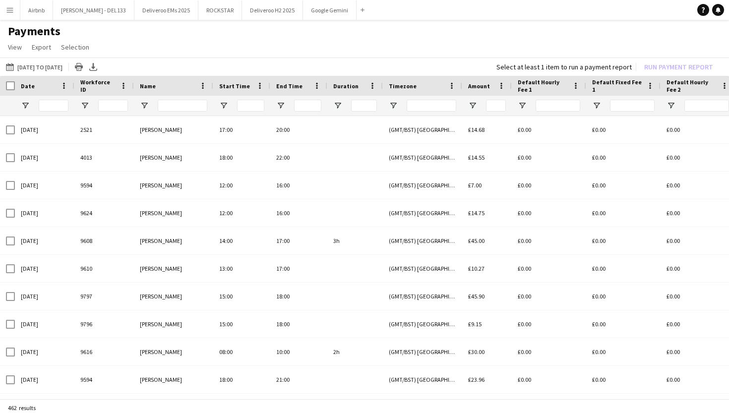
click at [13, 12] on app-icon "Menu" at bounding box center [10, 10] width 8 height 8
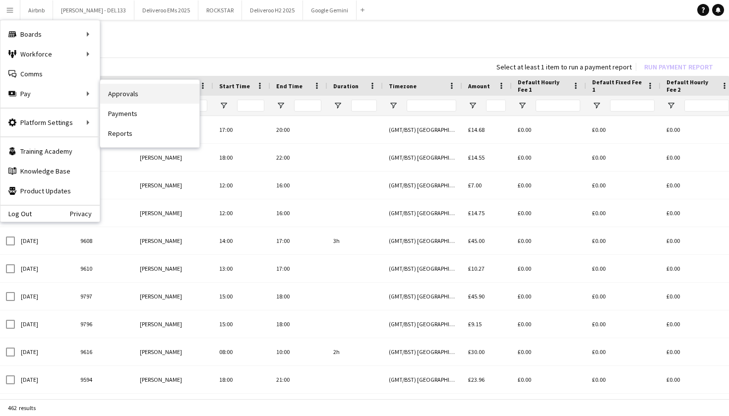
click at [139, 94] on link "Approvals" at bounding box center [149, 94] width 99 height 20
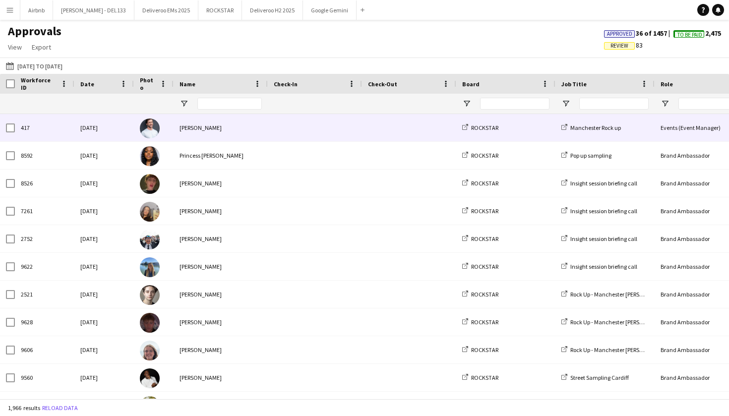
type input "******"
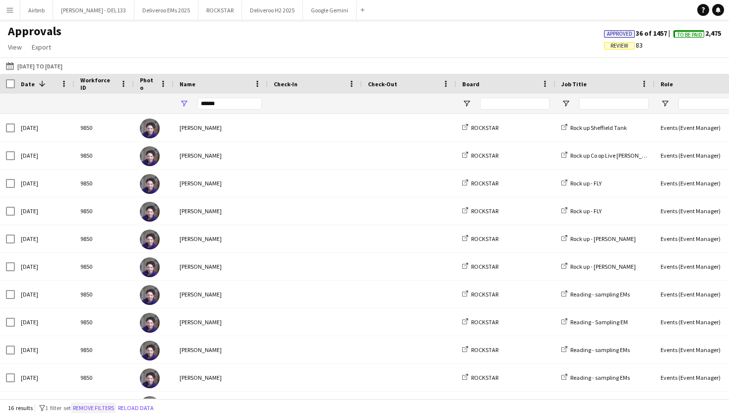
click at [95, 408] on button "Remove filters" at bounding box center [93, 408] width 45 height 11
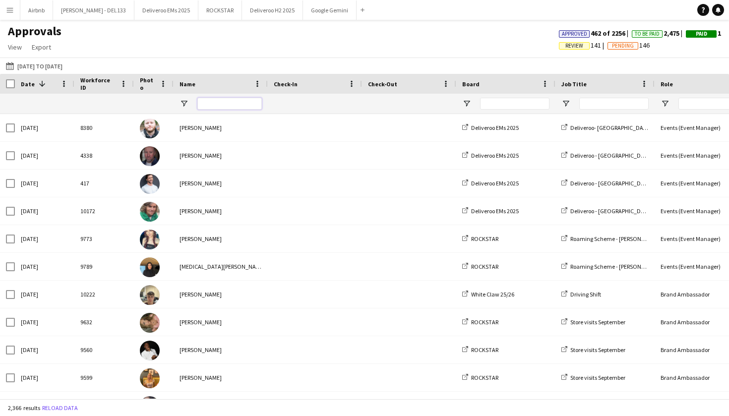
click at [223, 106] on input "Name Filter Input" at bounding box center [229, 104] width 64 height 12
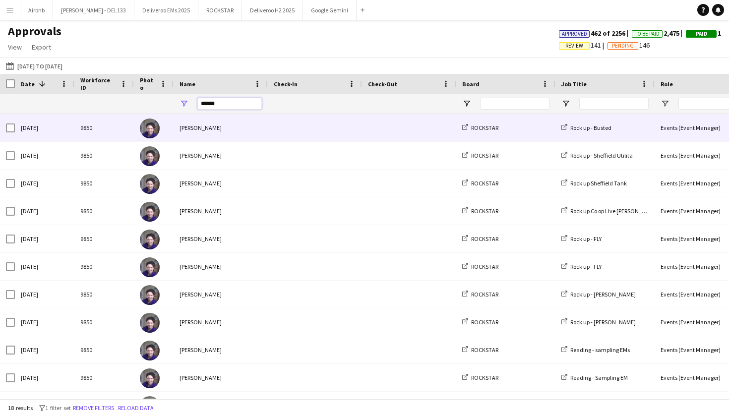
type input "******"
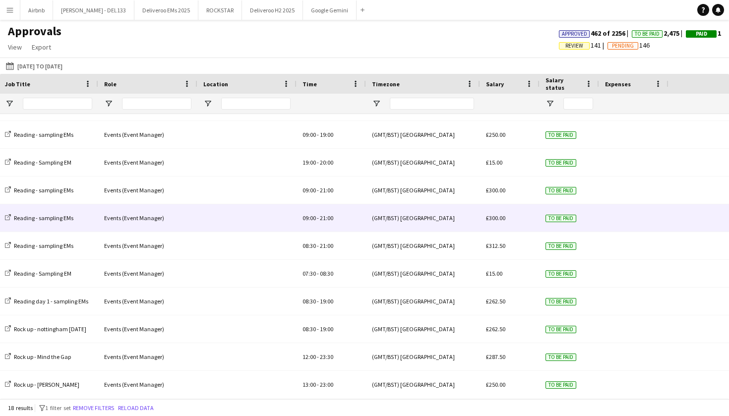
scroll to position [0, 250]
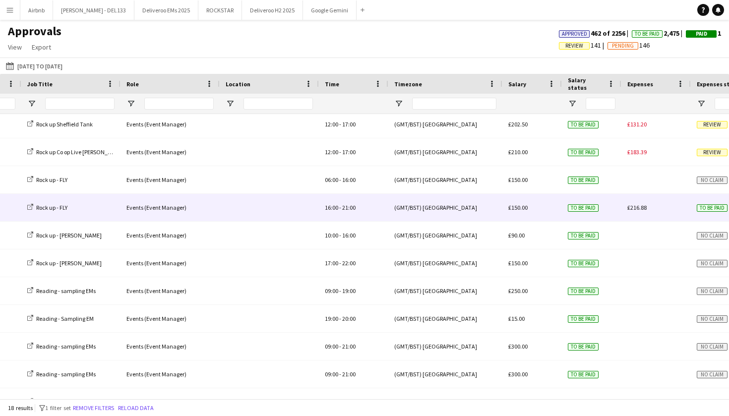
type input "******"
click at [349, 207] on span "21:00" at bounding box center [348, 207] width 13 height 7
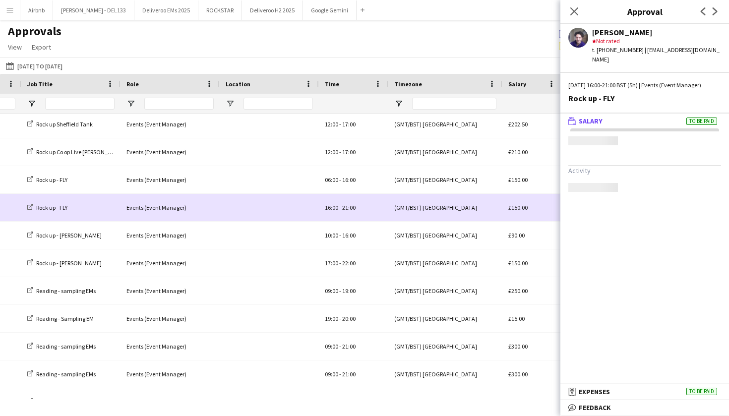
click at [349, 207] on span "21:00" at bounding box center [348, 207] width 13 height 7
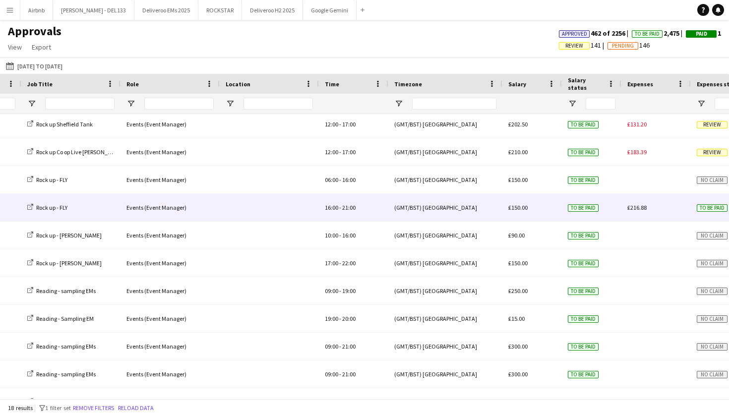
click at [349, 207] on span "21:00" at bounding box center [348, 207] width 13 height 7
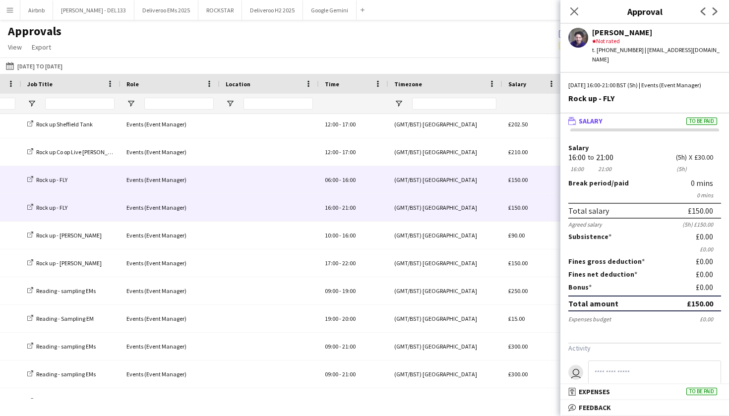
click at [456, 176] on div "(GMT/BST) [GEOGRAPHIC_DATA]" at bounding box center [445, 179] width 114 height 27
click at [447, 203] on div "(GMT/BST) [GEOGRAPHIC_DATA]" at bounding box center [445, 207] width 114 height 27
click at [408, 182] on div "(GMT/BST) [GEOGRAPHIC_DATA]" at bounding box center [445, 179] width 114 height 27
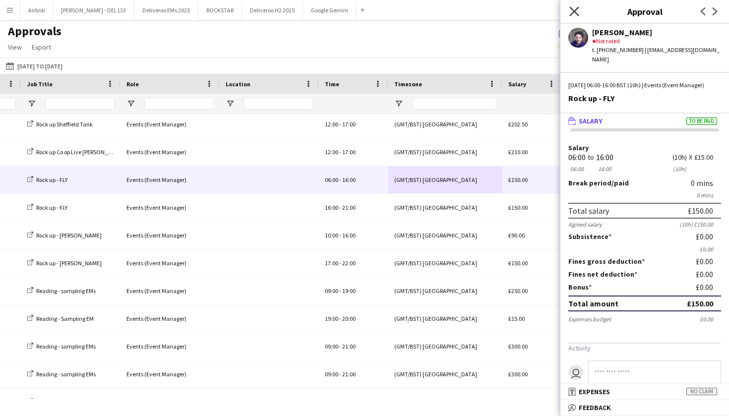
click at [576, 12] on icon at bounding box center [573, 10] width 9 height 9
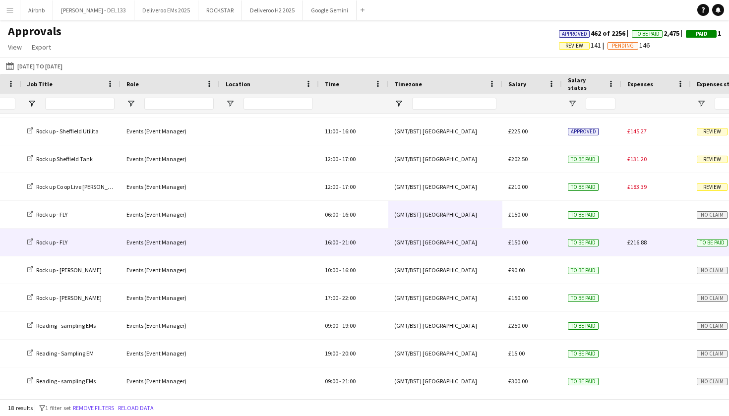
scroll to position [27, 0]
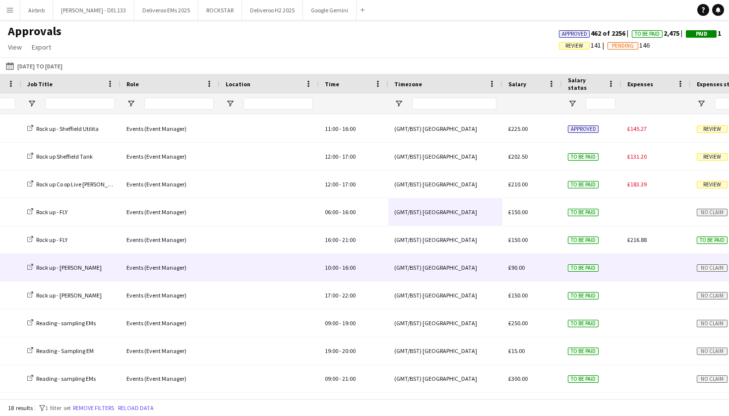
click at [642, 271] on div at bounding box center [655, 267] width 69 height 27
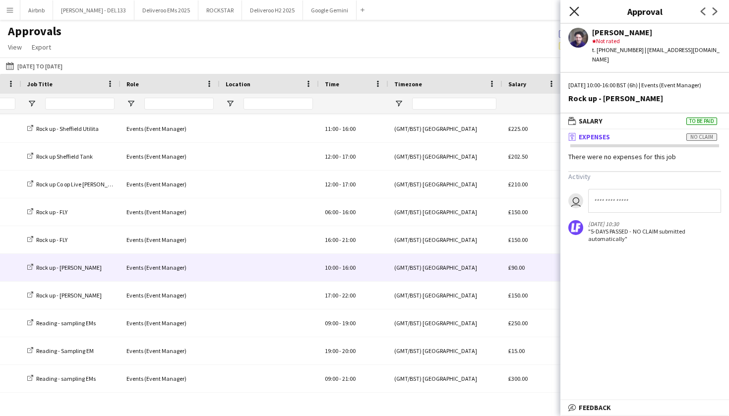
click at [575, 11] on icon at bounding box center [573, 10] width 9 height 9
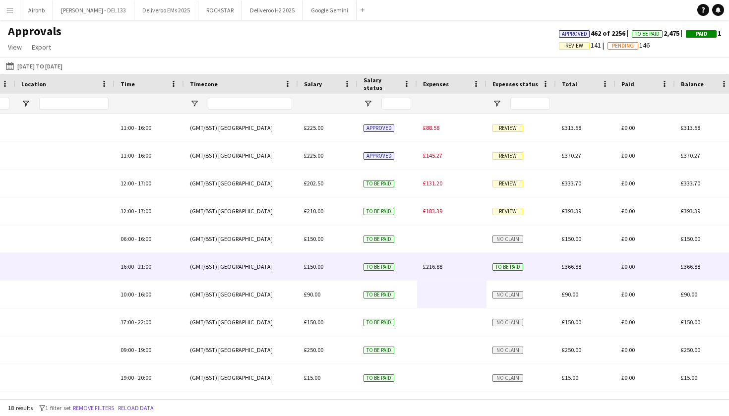
scroll to position [0, 397]
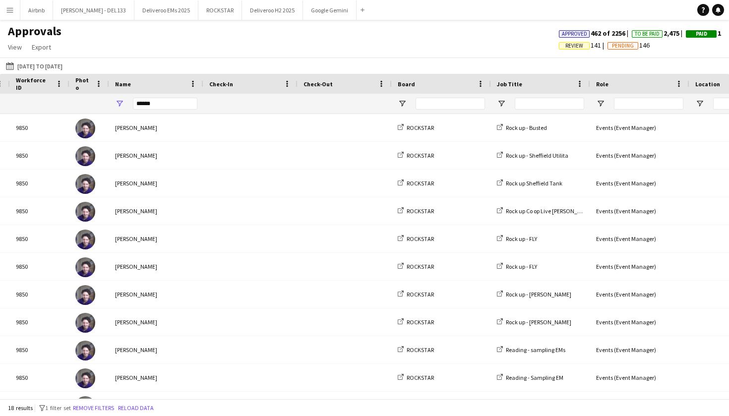
click at [12, 10] on app-icon "Menu" at bounding box center [10, 10] width 8 height 8
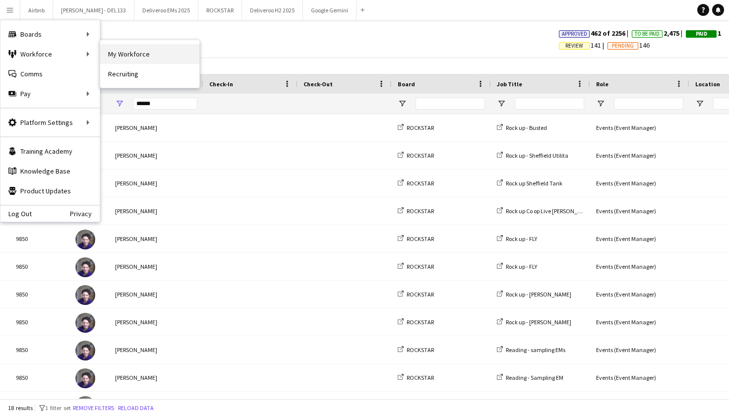
click at [131, 51] on link "My Workforce" at bounding box center [149, 54] width 99 height 20
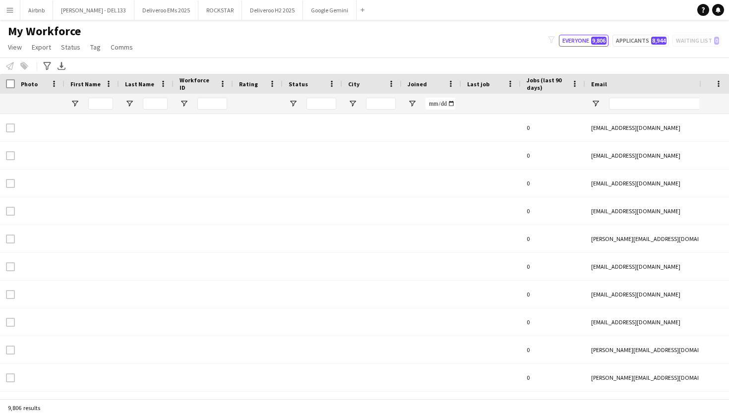
type input "***"
type input "**********"
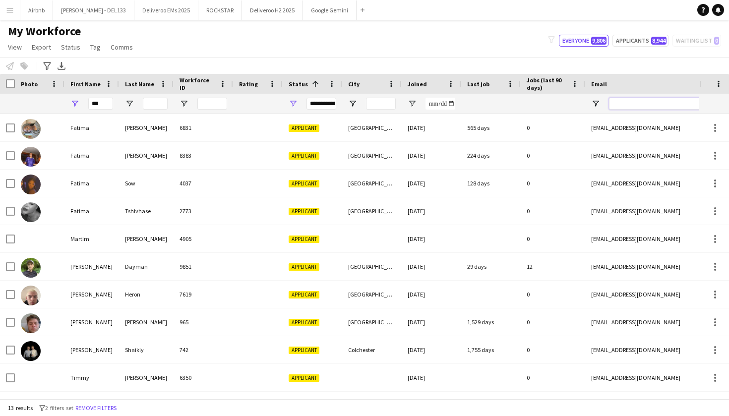
click at [649, 100] on input "Email Filter Input" at bounding box center [693, 104] width 169 height 12
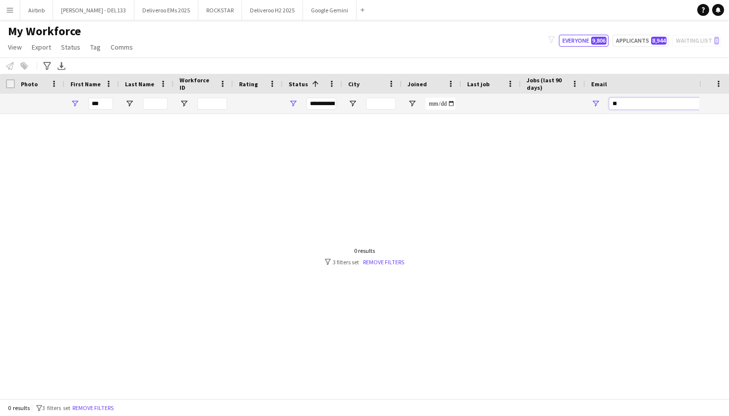
type input "*"
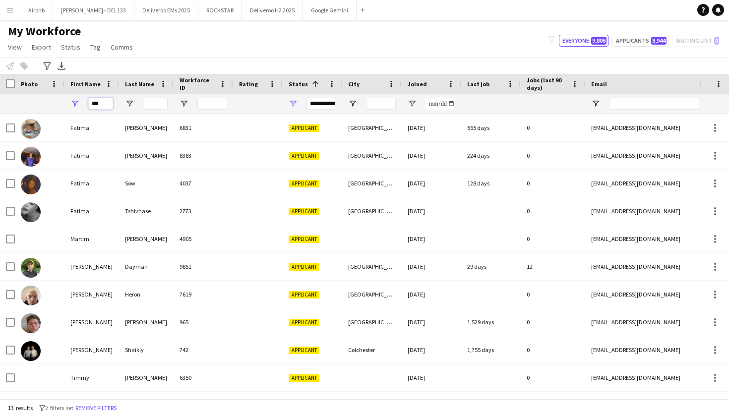
click at [110, 102] on input "***" at bounding box center [100, 104] width 25 height 12
type input "*"
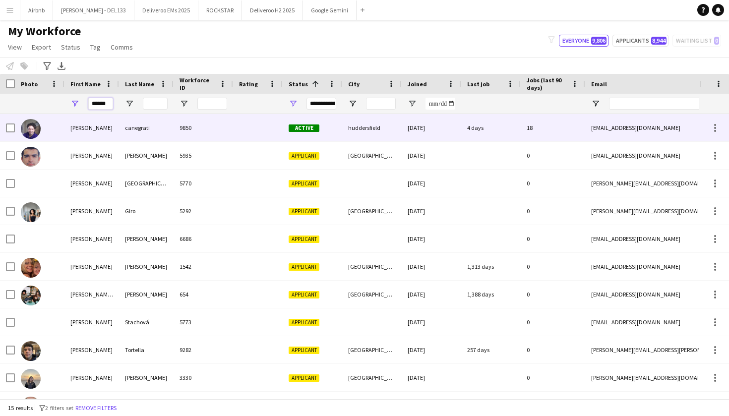
type input "******"
click at [124, 125] on div "canegrati" at bounding box center [146, 127] width 55 height 27
click at [460, 127] on div "06-08-2025" at bounding box center [432, 127] width 60 height 27
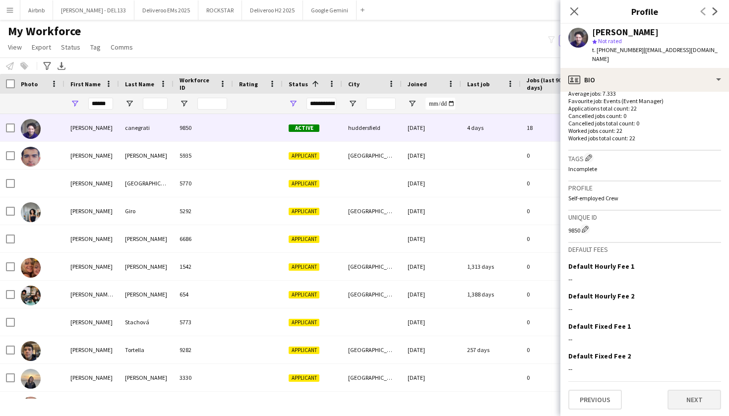
scroll to position [265, 0]
click at [709, 398] on button "Next" at bounding box center [695, 400] width 54 height 20
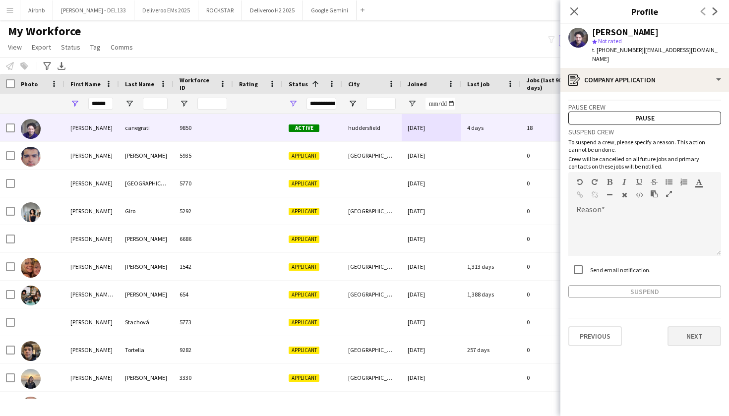
click at [710, 333] on button "Next" at bounding box center [695, 336] width 54 height 20
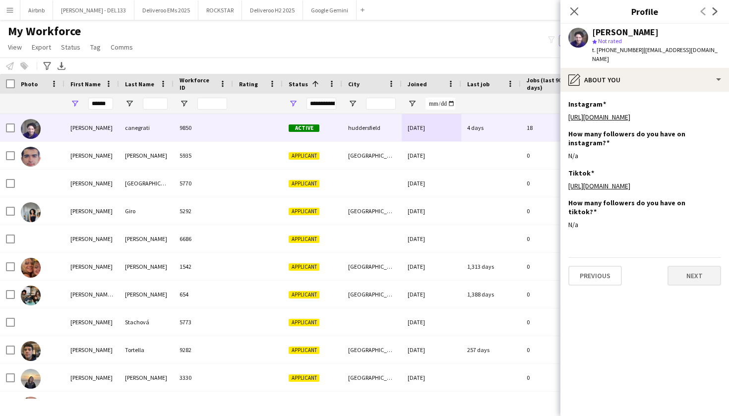
click at [699, 266] on button "Next" at bounding box center [695, 276] width 54 height 20
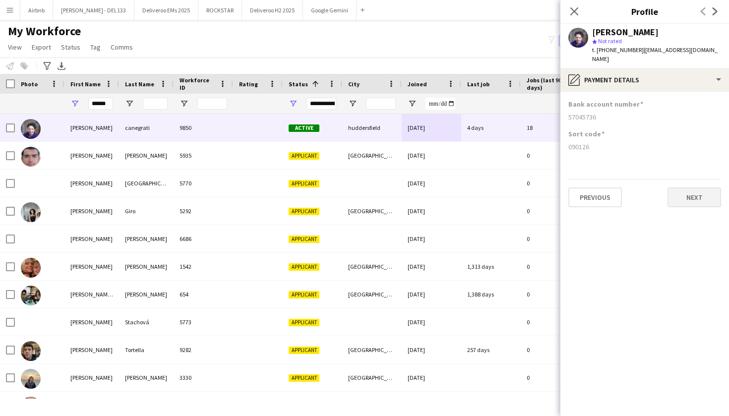
click at [694, 201] on button "Next" at bounding box center [695, 197] width 54 height 20
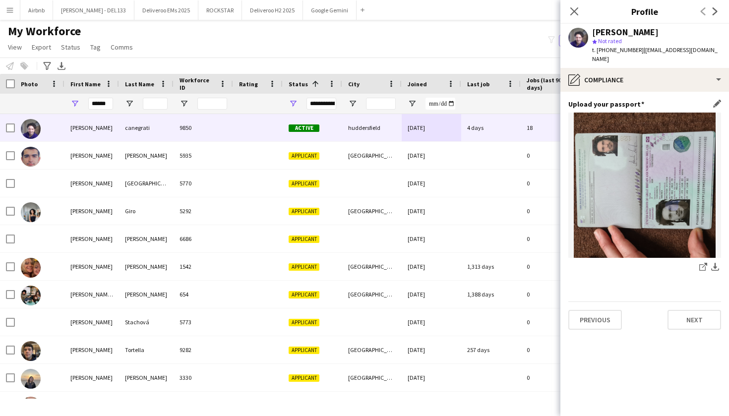
scroll to position [0, 0]
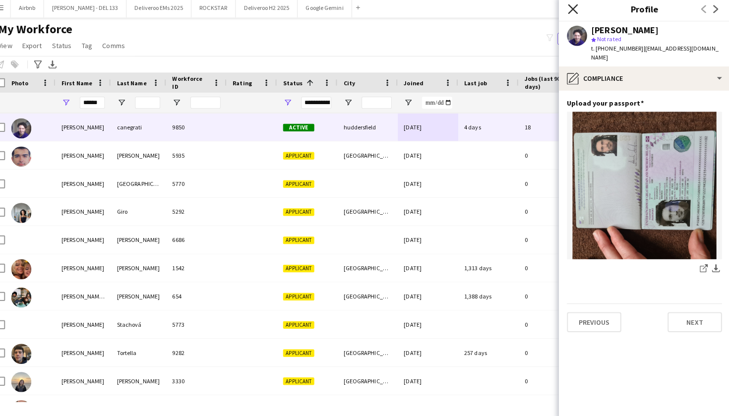
click at [569, 7] on icon at bounding box center [573, 10] width 9 height 9
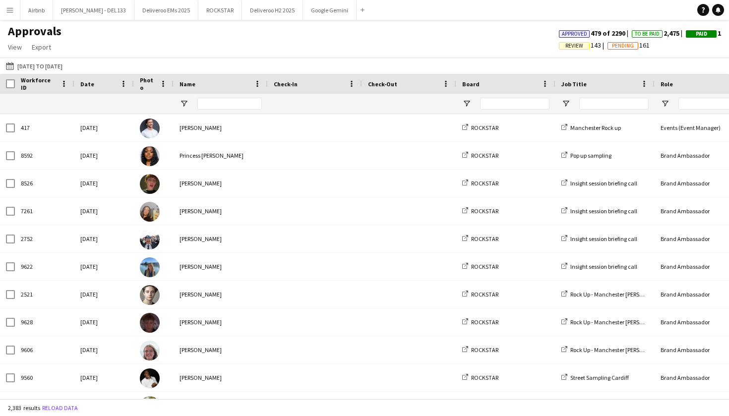
type input "******"
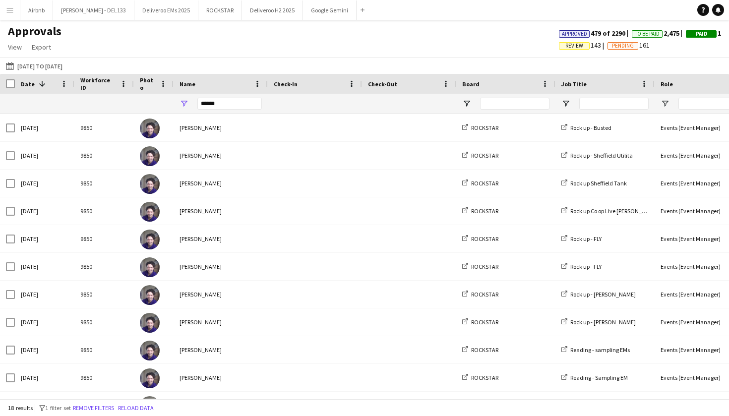
click at [502, 62] on div "01-07-2025 to 30-09-2025 01-07-2025 to 30-09-2025 Today This Week This Month Ye…" at bounding box center [364, 66] width 729 height 16
